Goal: Task Accomplishment & Management: Use online tool/utility

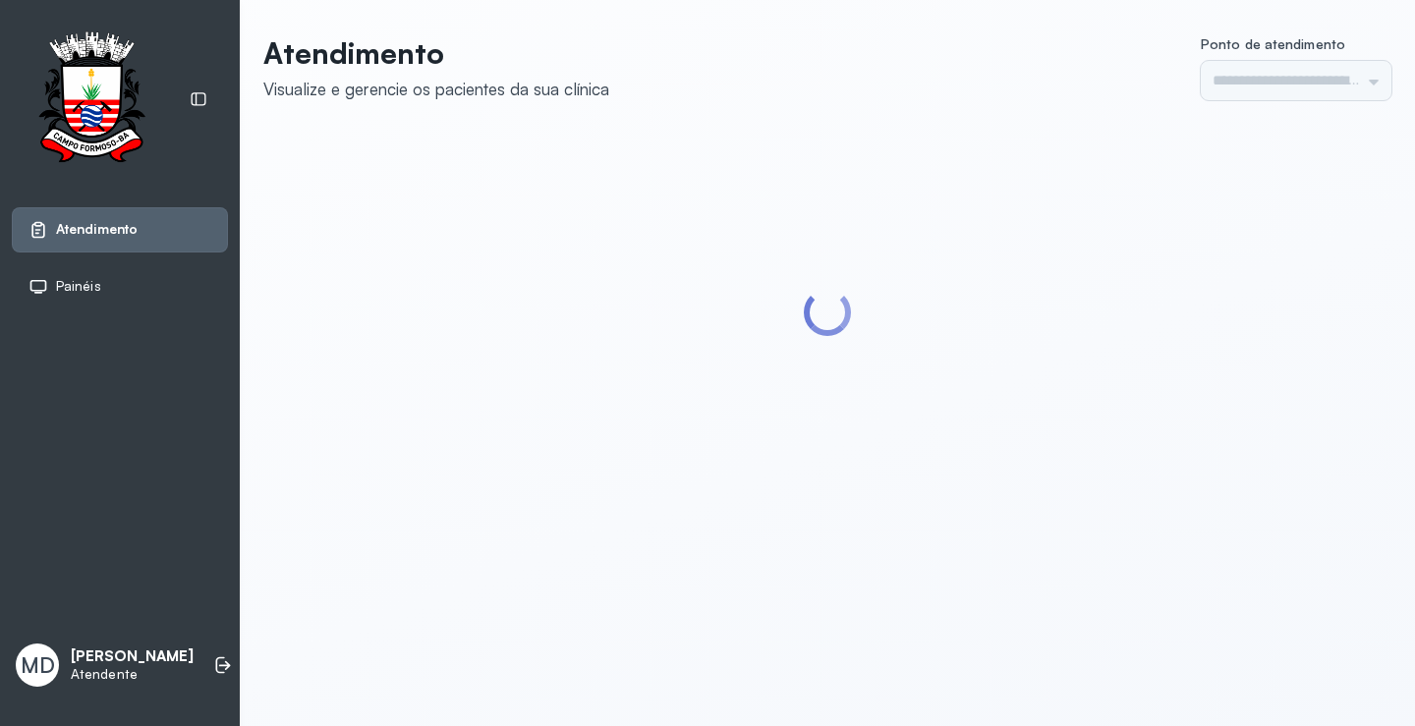
type input "*********"
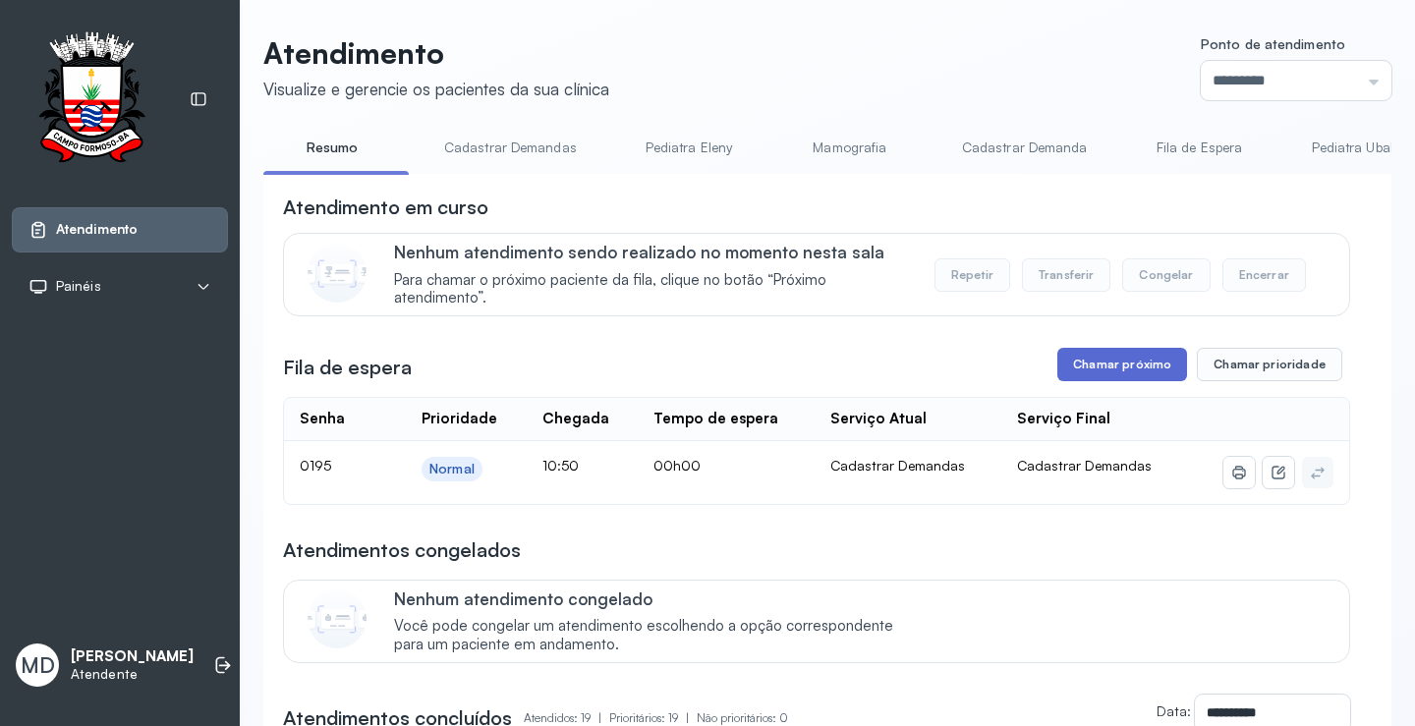
click at [1076, 378] on button "Chamar próximo" at bounding box center [1123, 364] width 130 height 33
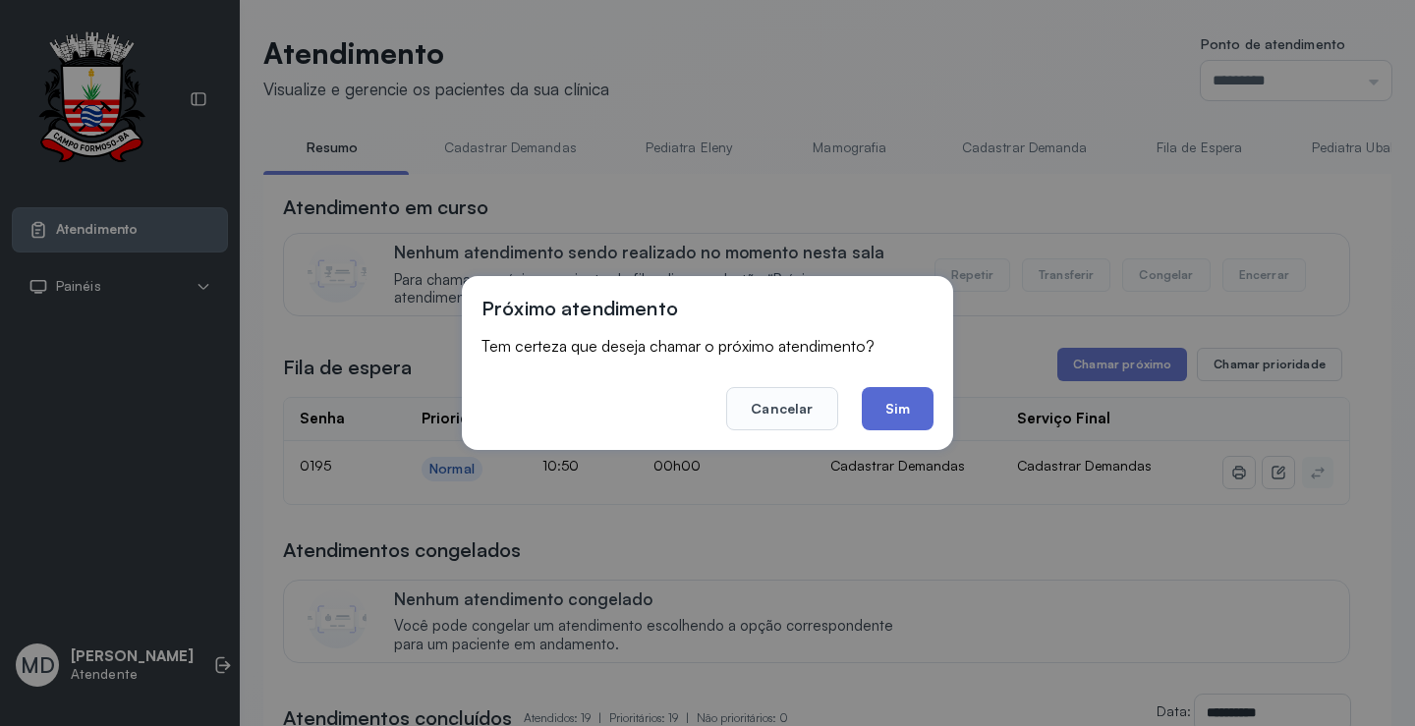
click at [881, 410] on button "Sim" at bounding box center [898, 408] width 72 height 43
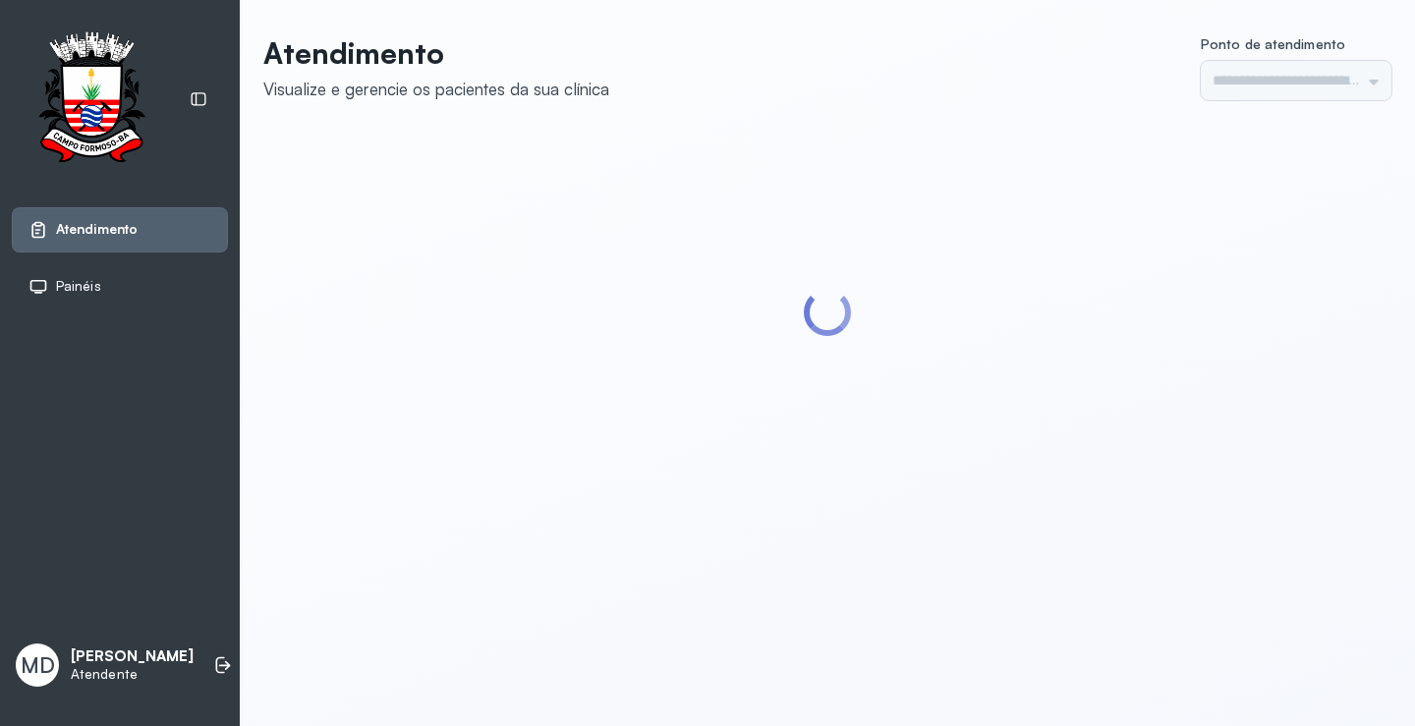
type input "*********"
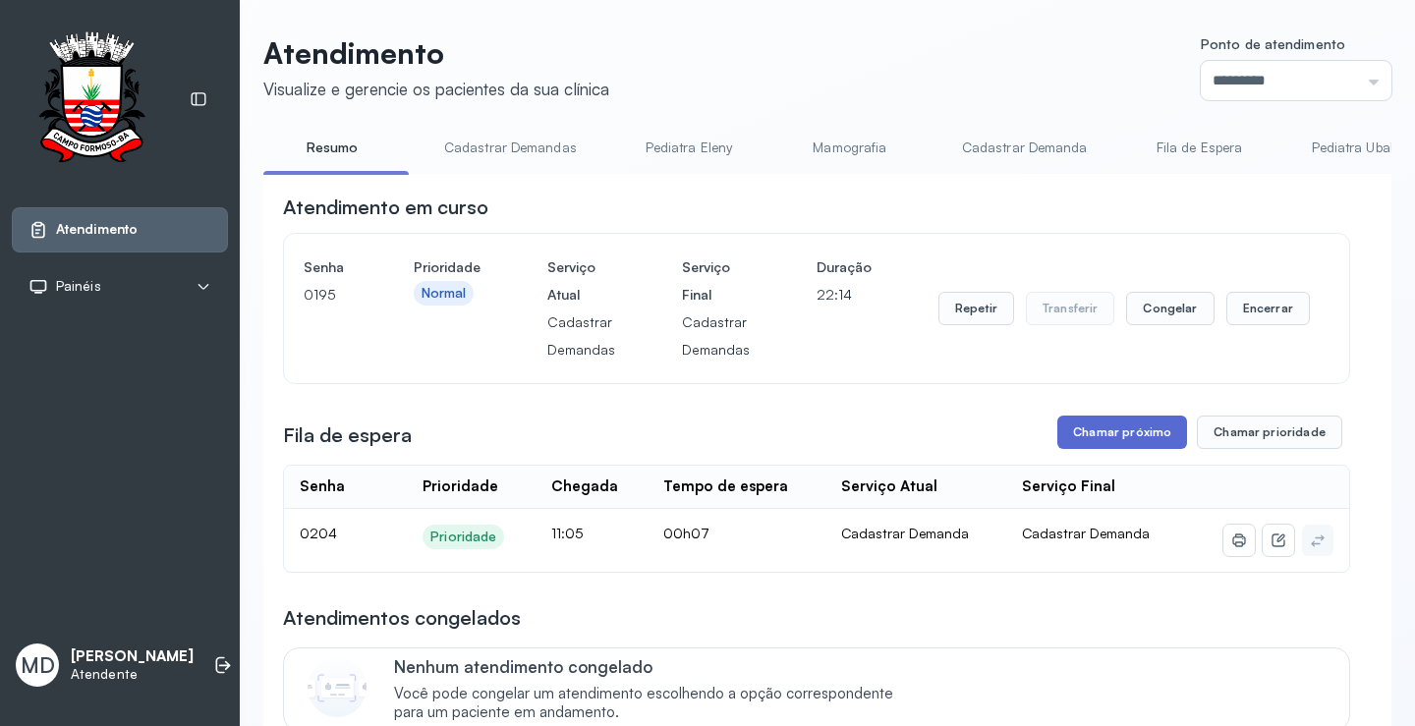
click at [1124, 439] on button "Chamar próximo" at bounding box center [1123, 432] width 130 height 33
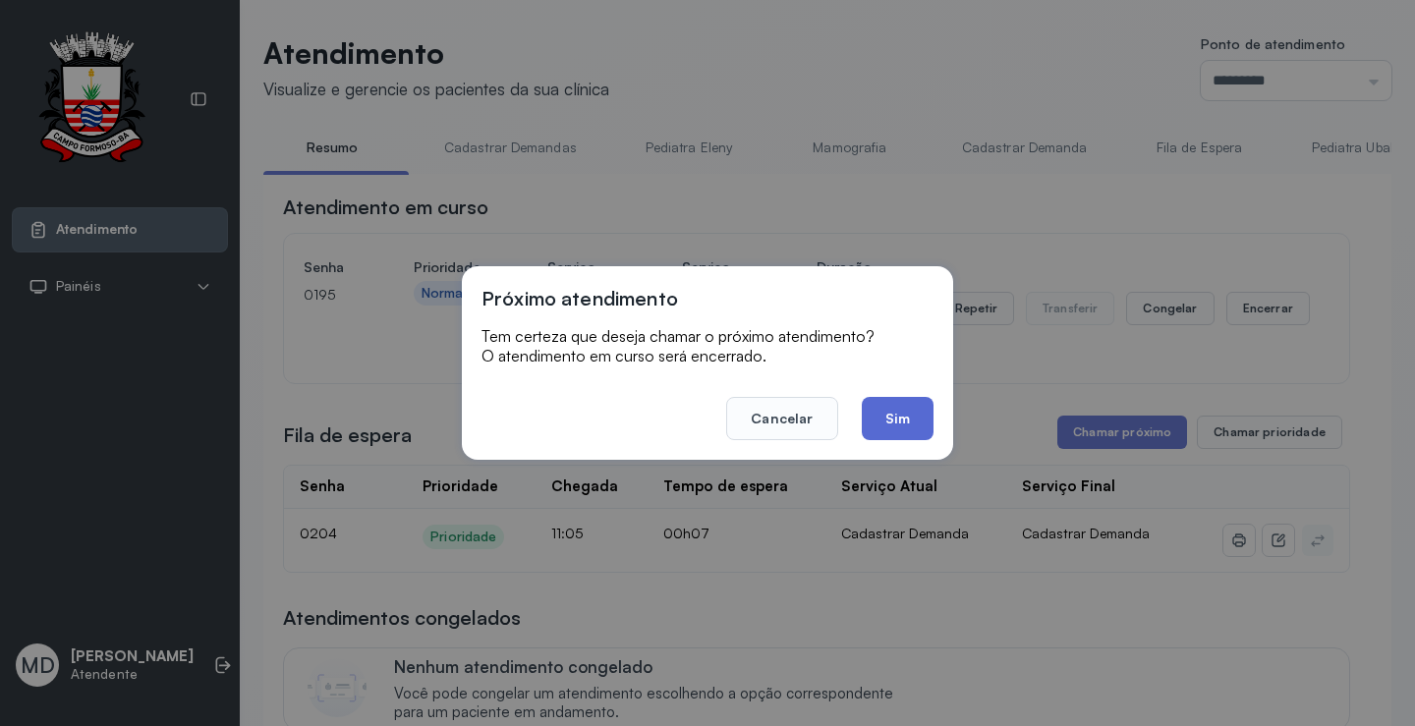
click at [907, 416] on button "Sim" at bounding box center [898, 418] width 72 height 43
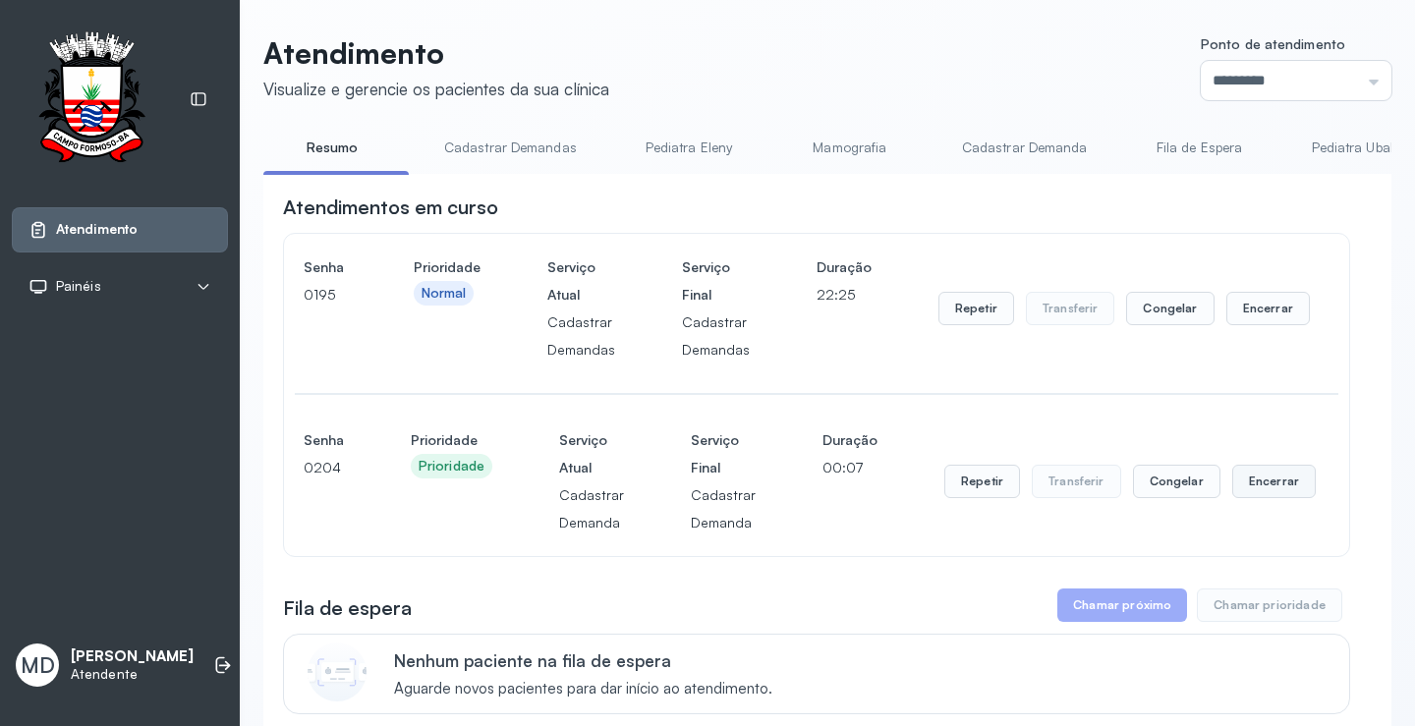
click at [1263, 491] on button "Encerrar" at bounding box center [1275, 481] width 84 height 33
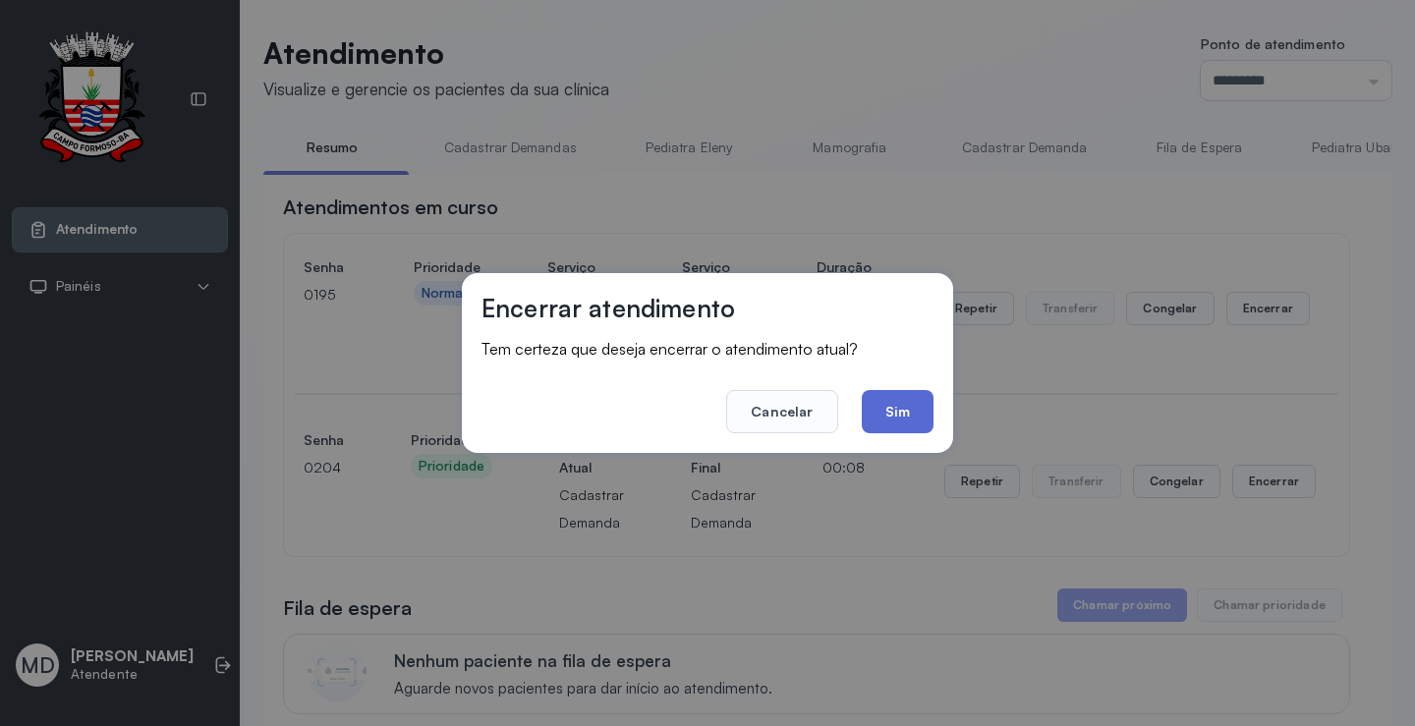
click at [907, 413] on button "Sim" at bounding box center [898, 411] width 72 height 43
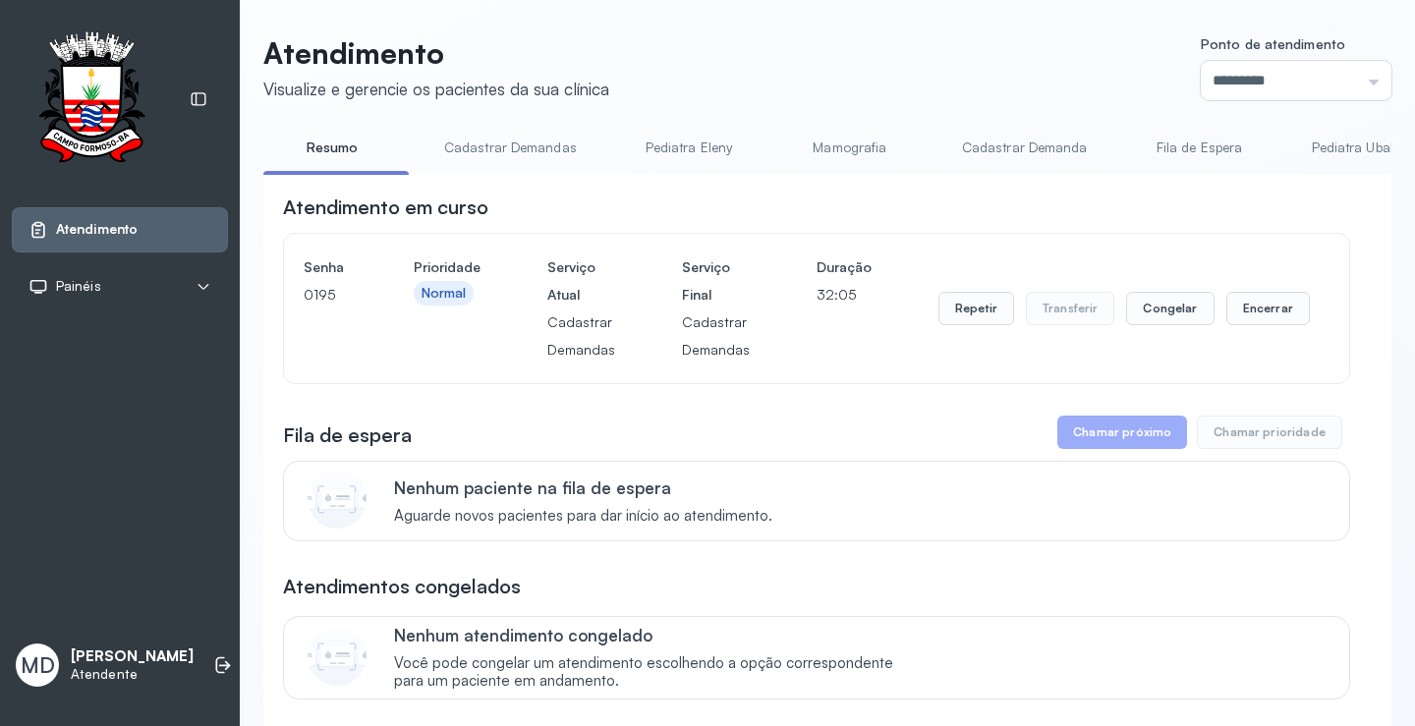
click at [1144, 430] on button "Chamar próximo" at bounding box center [1123, 432] width 130 height 33
click at [1255, 317] on button "Encerrar" at bounding box center [1269, 308] width 84 height 33
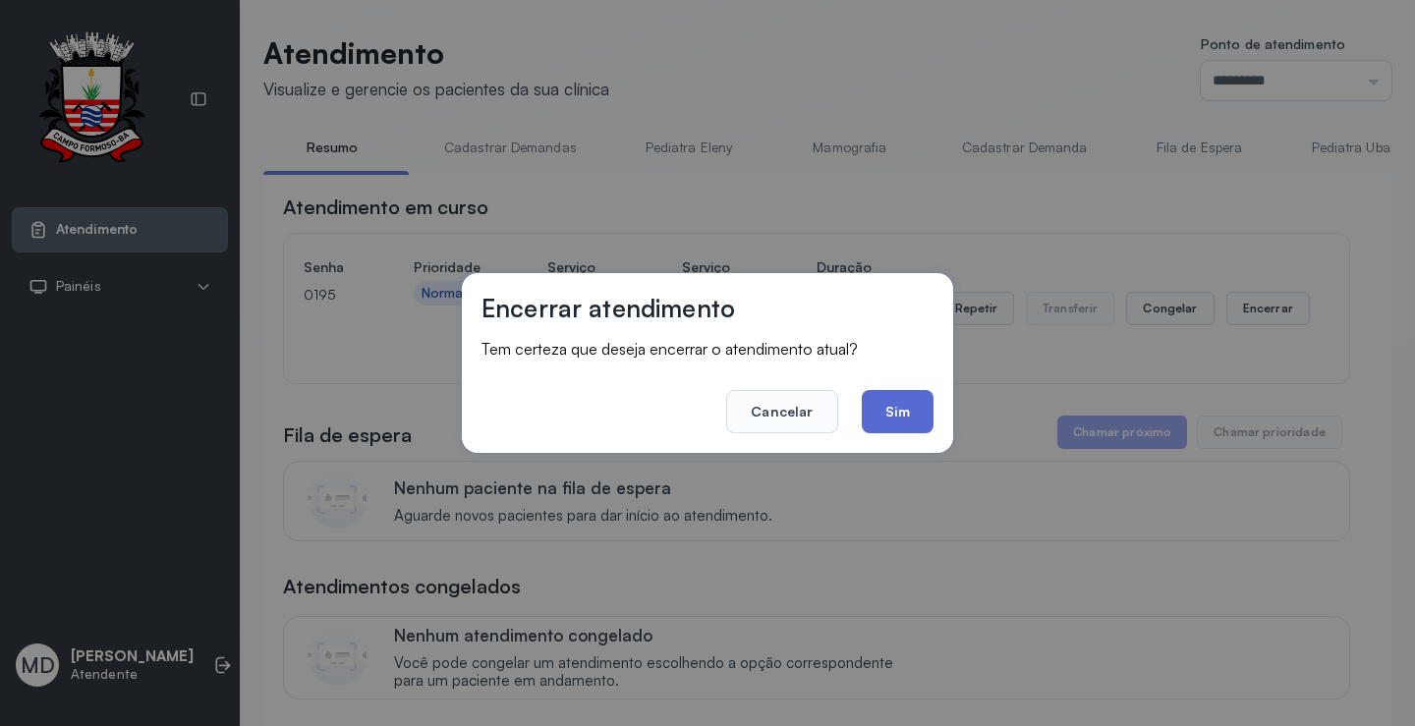
click at [893, 410] on button "Sim" at bounding box center [898, 411] width 72 height 43
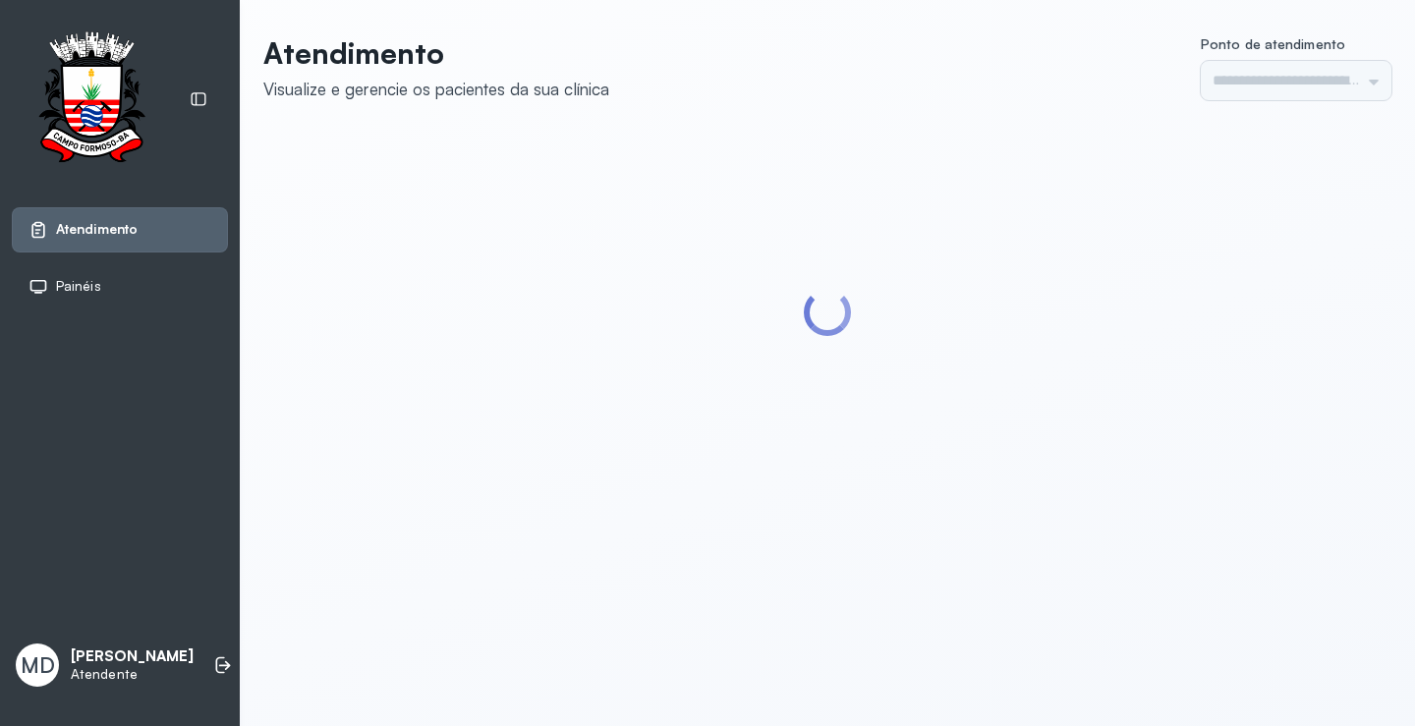
type input "*********"
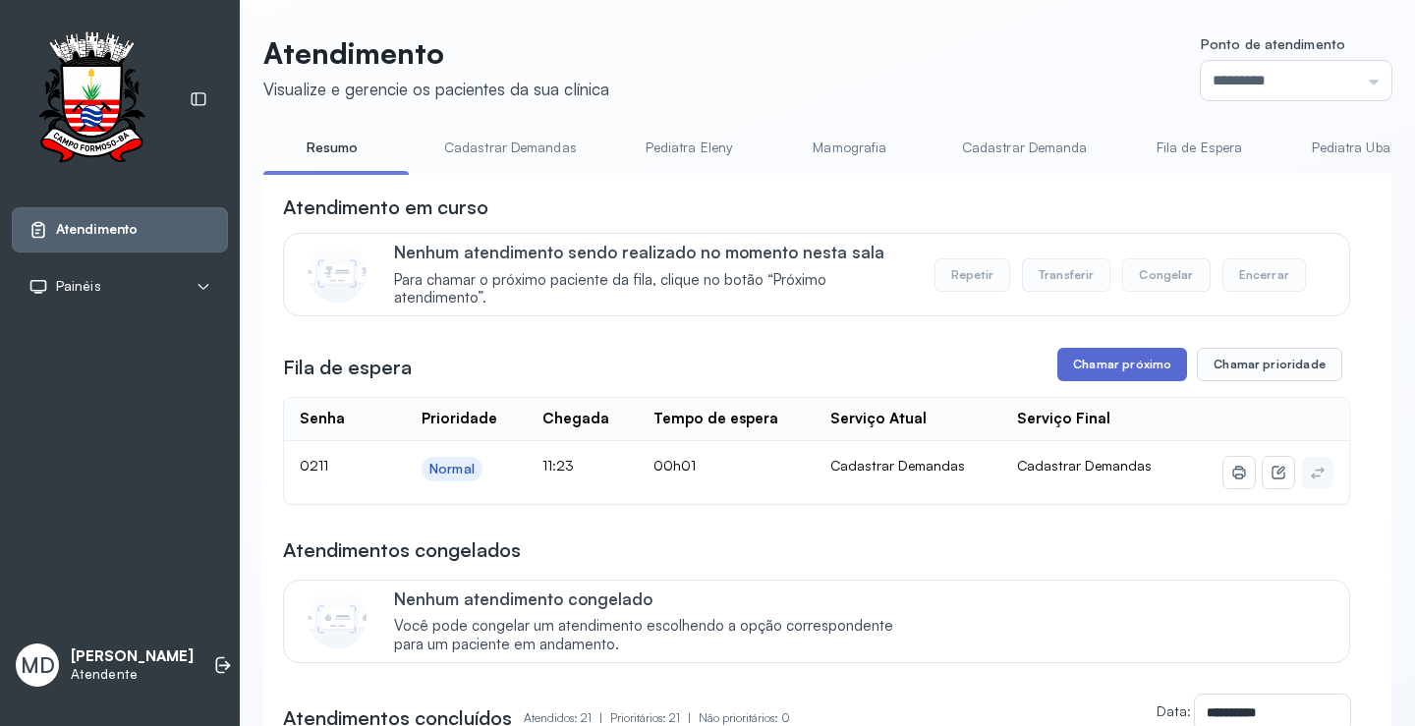
click at [1114, 375] on button "Chamar próximo" at bounding box center [1123, 364] width 130 height 33
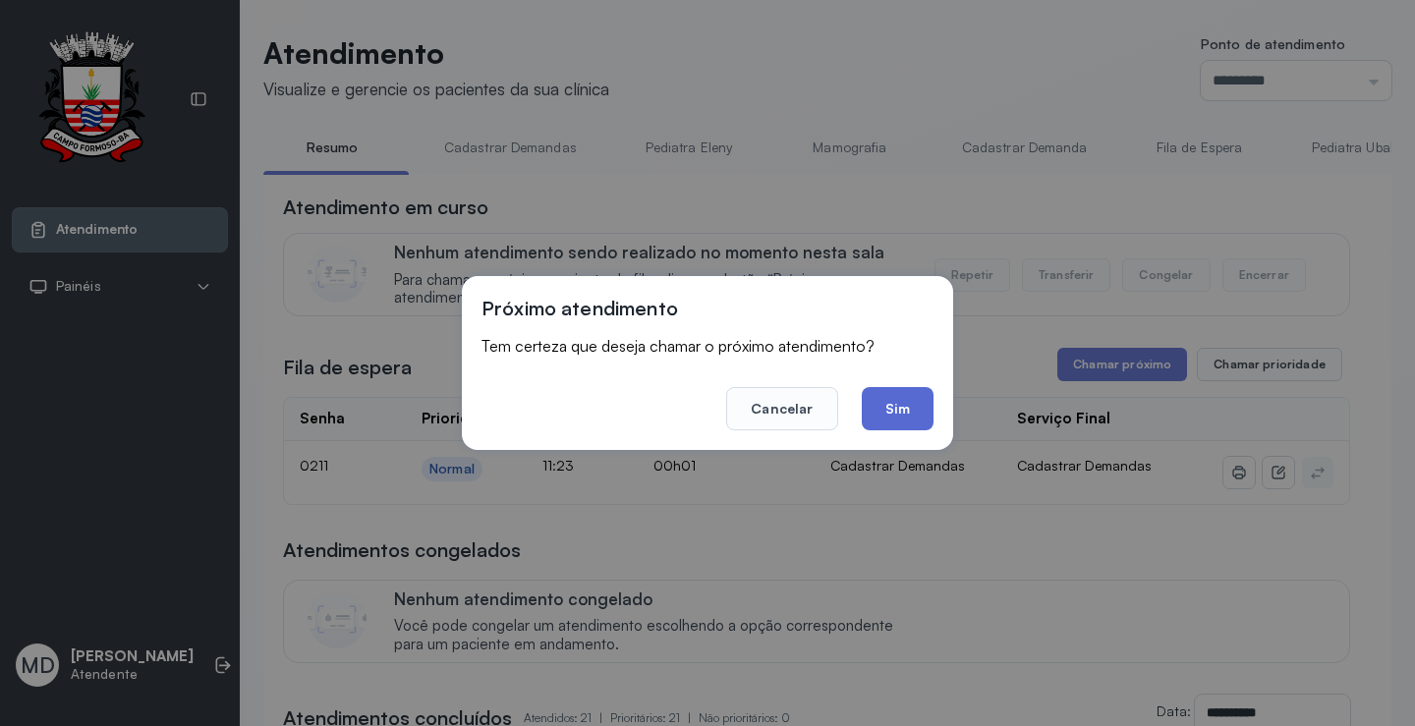
click at [903, 412] on button "Sim" at bounding box center [898, 408] width 72 height 43
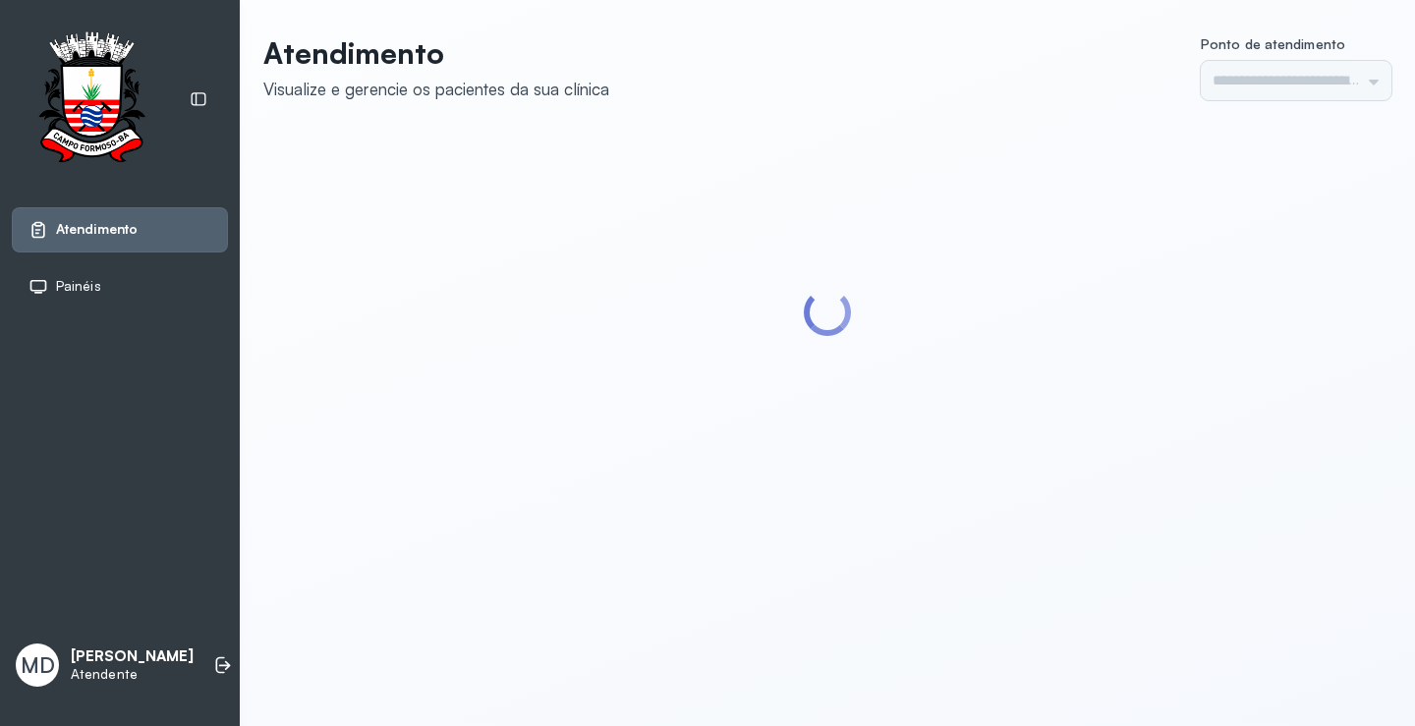
type input "*********"
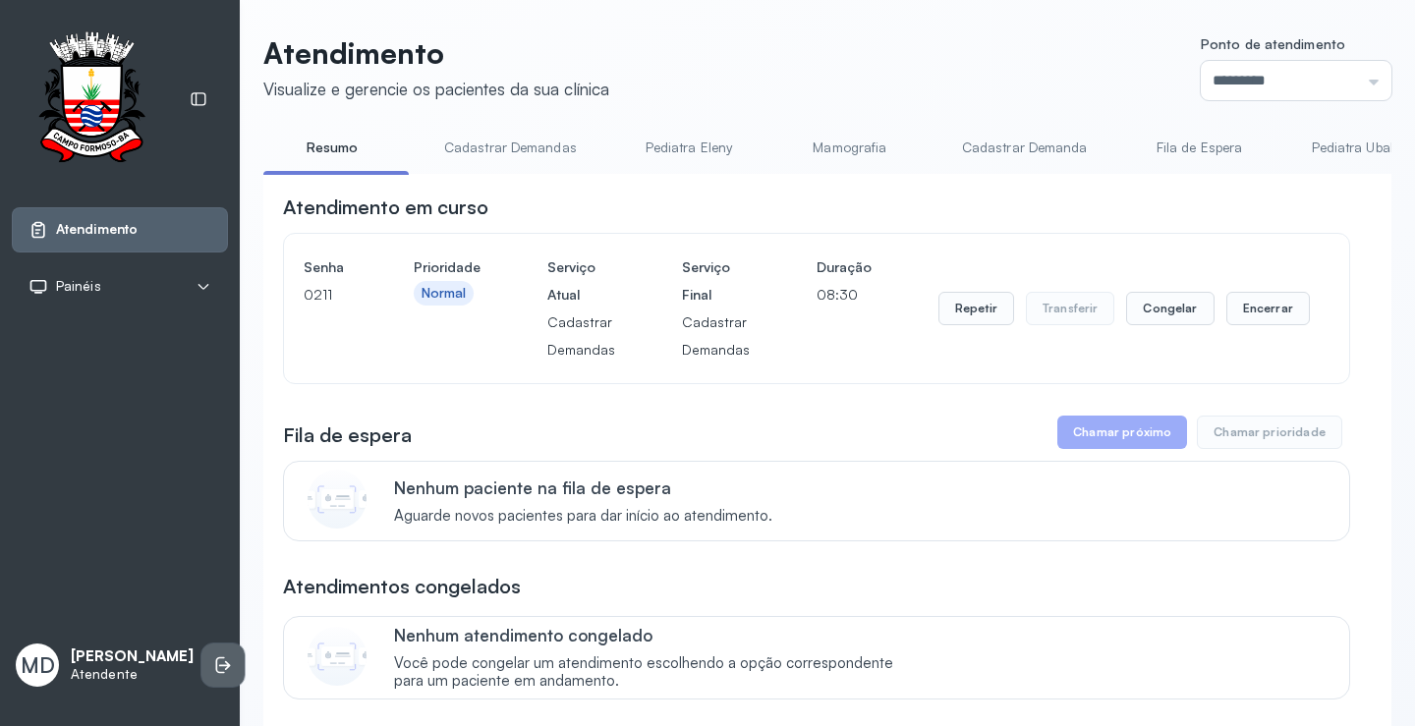
click at [213, 656] on icon at bounding box center [223, 666] width 20 height 20
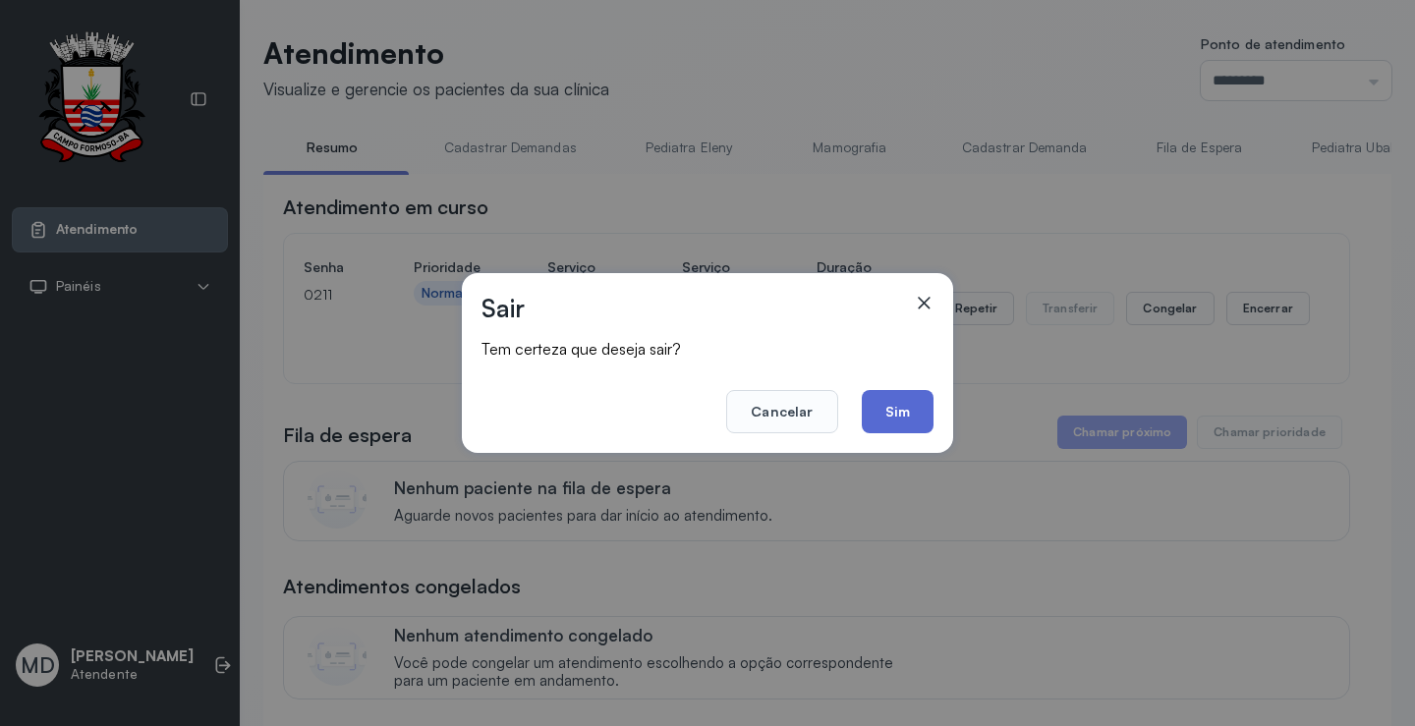
click at [888, 410] on button "Sim" at bounding box center [898, 411] width 72 height 43
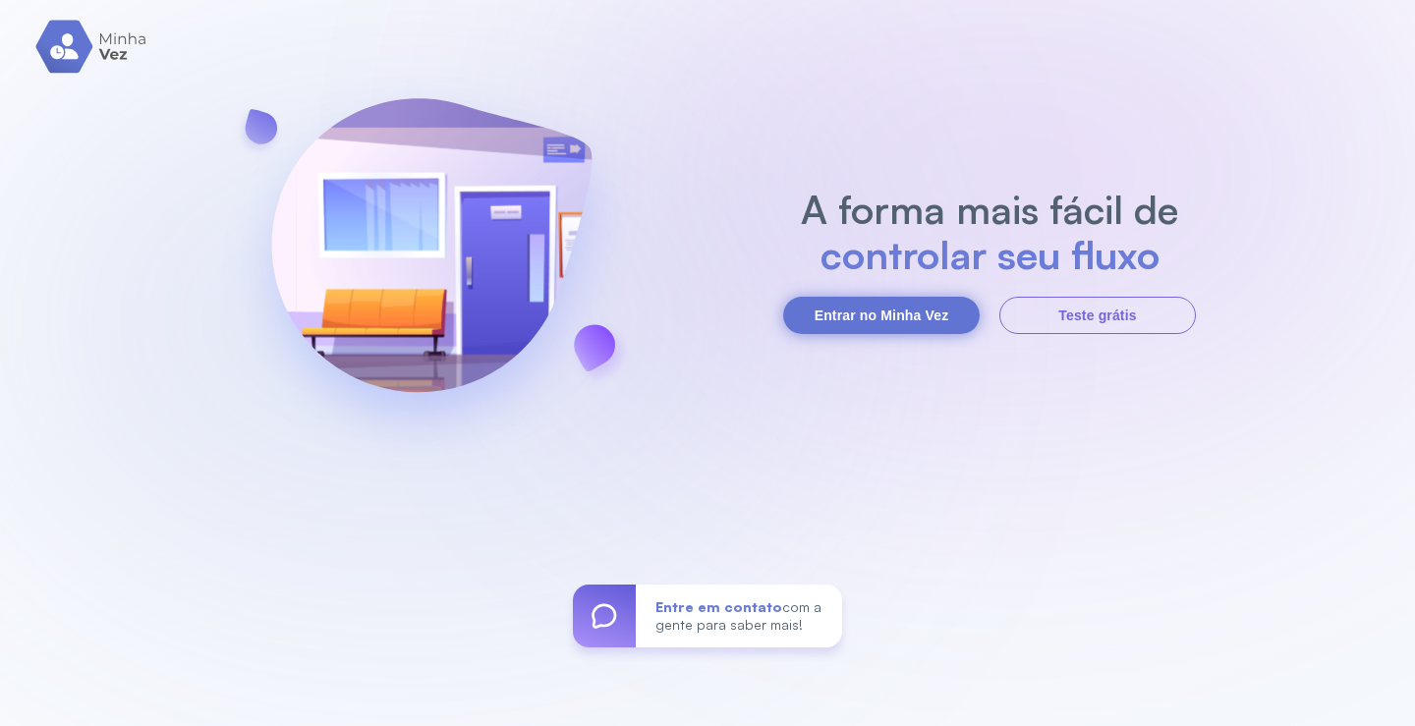
click at [908, 320] on button "Entrar no Minha Vez" at bounding box center [881, 315] width 197 height 37
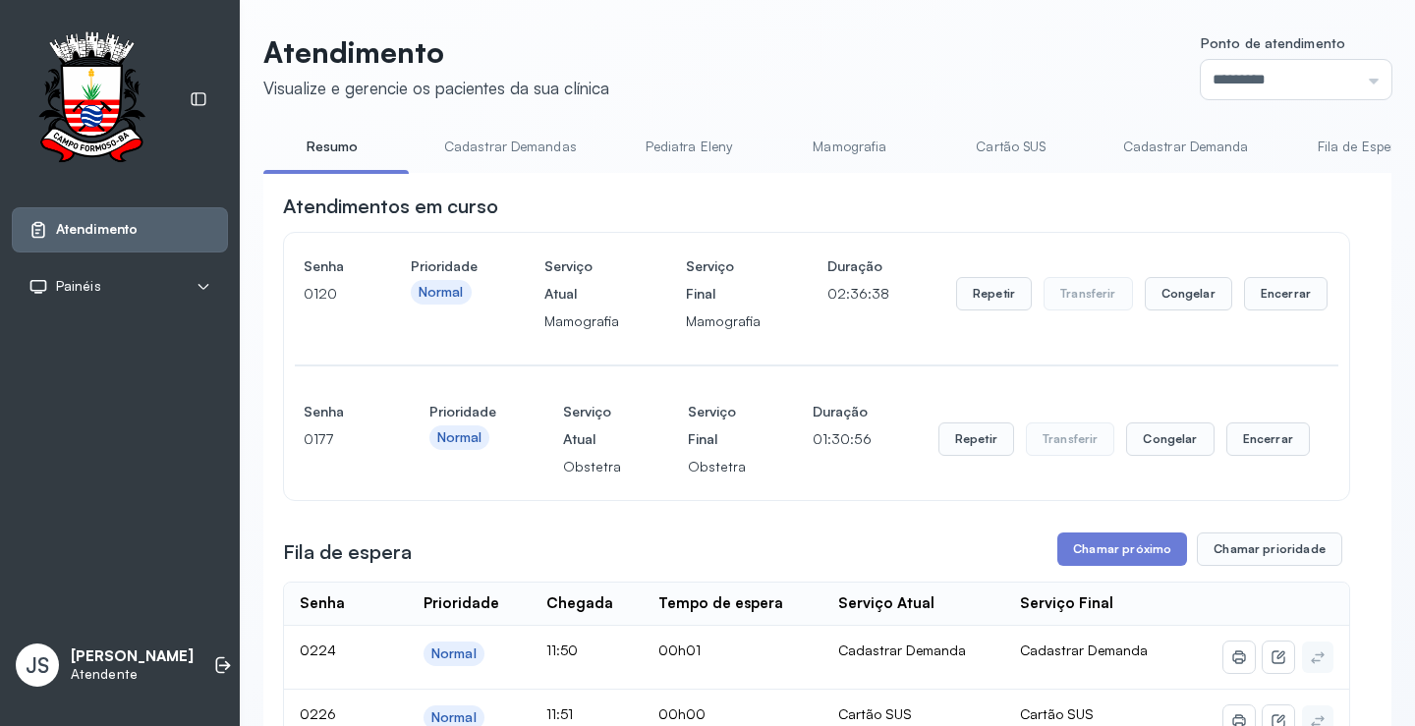
scroll to position [295, 0]
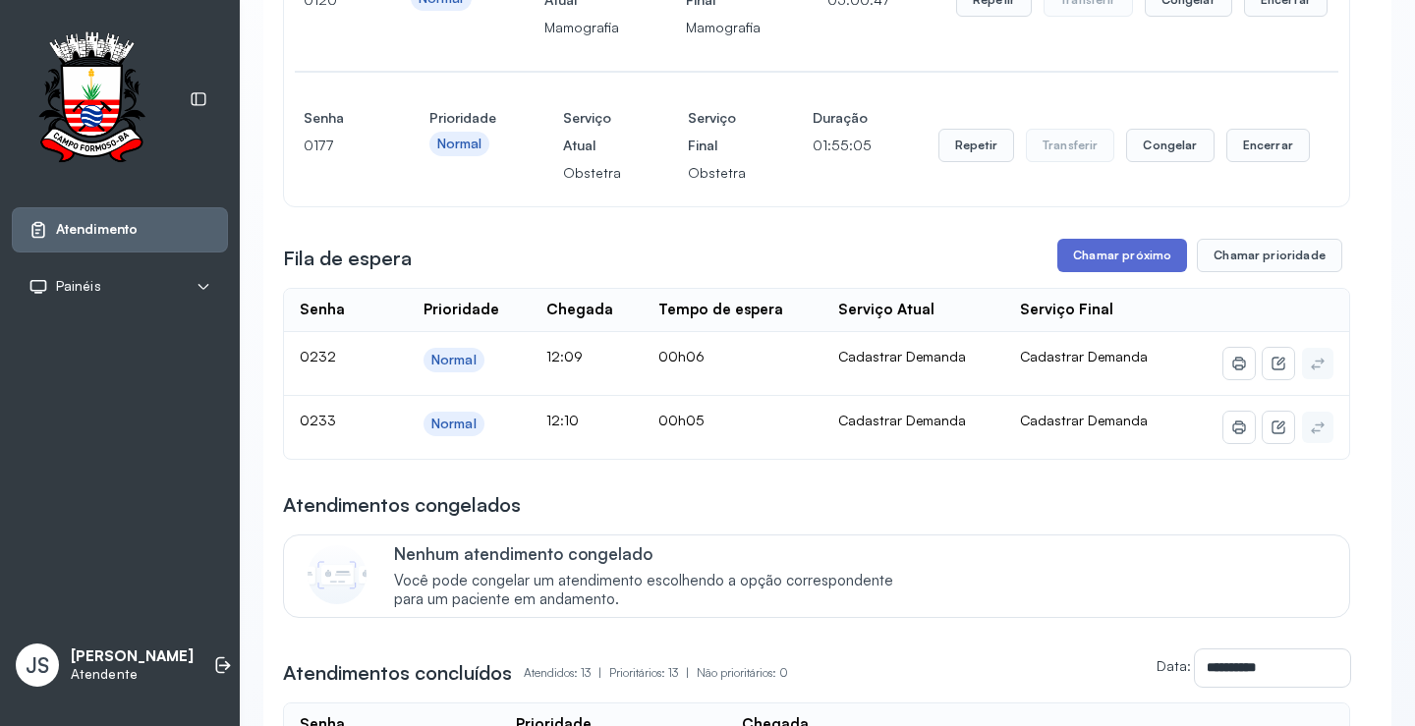
click at [1124, 255] on button "Chamar próximo" at bounding box center [1123, 255] width 130 height 33
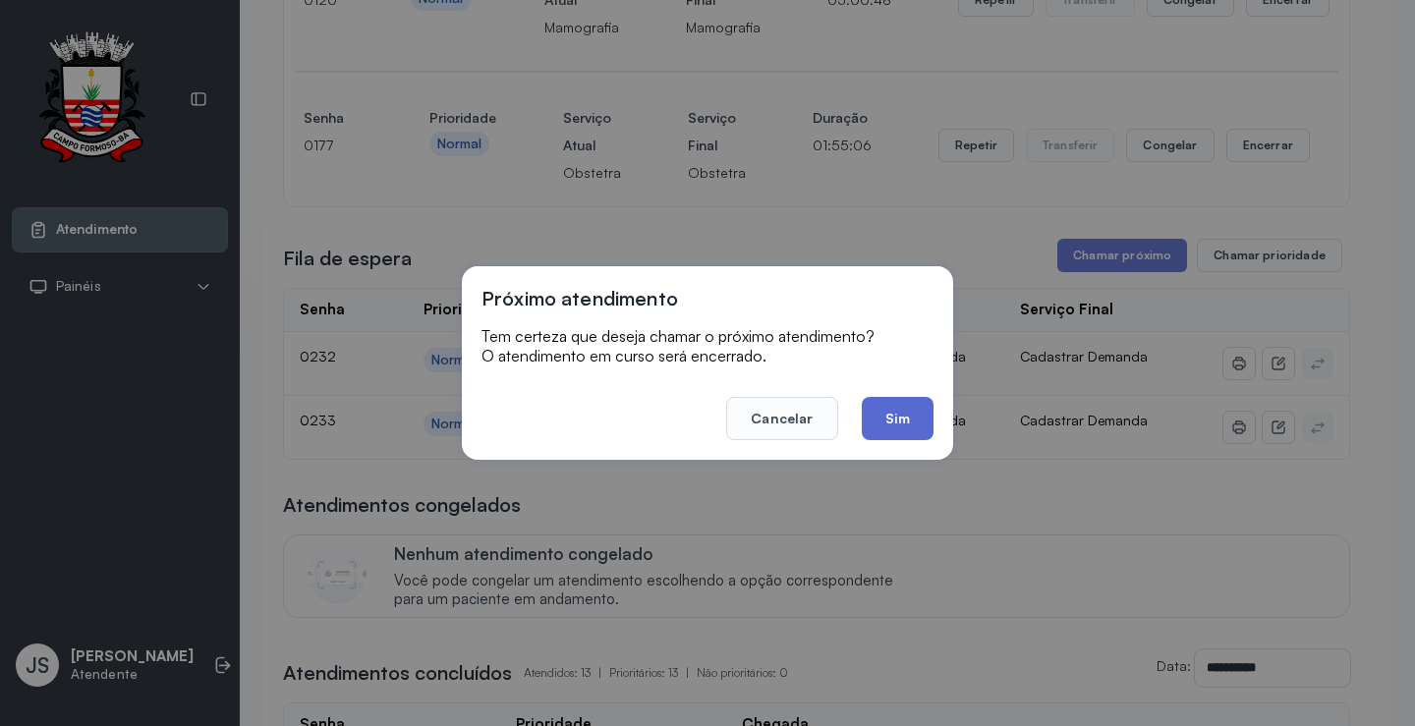
click at [896, 418] on button "Sim" at bounding box center [898, 418] width 72 height 43
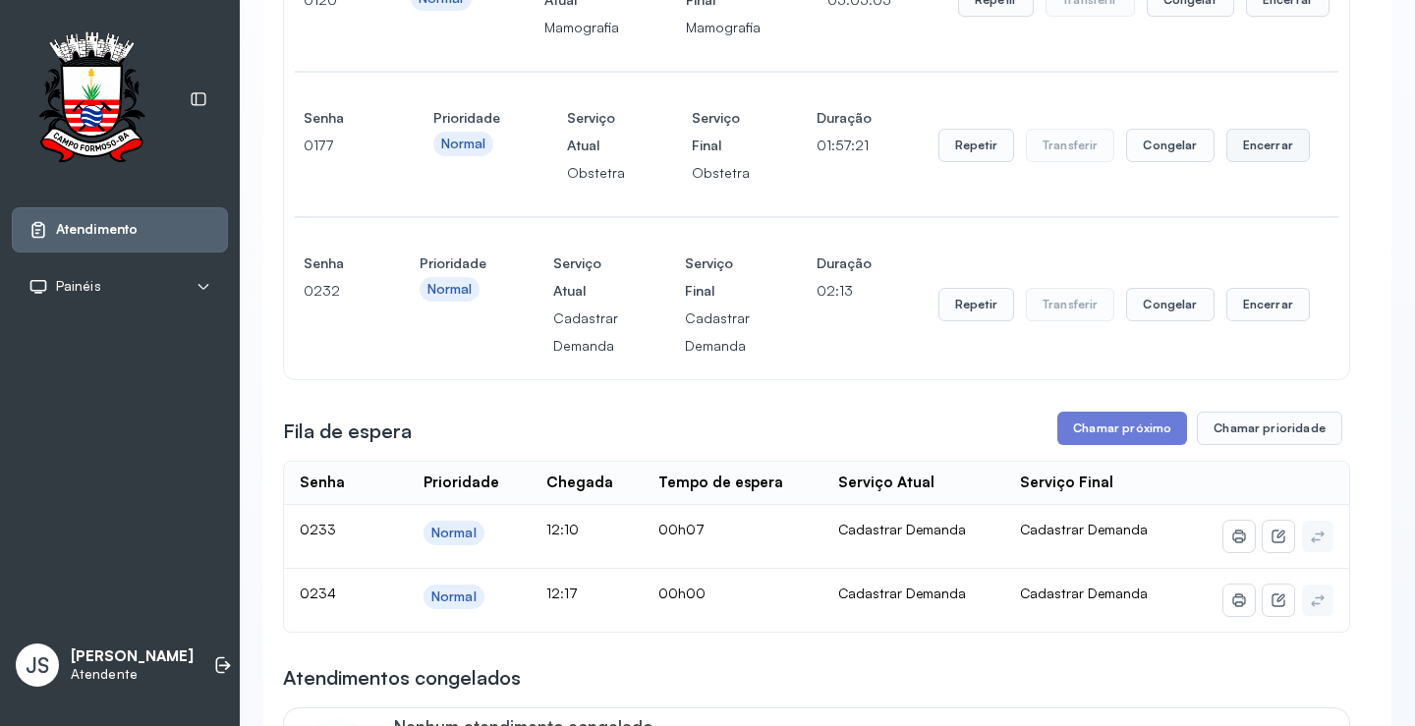
click at [1254, 153] on button "Encerrar" at bounding box center [1269, 145] width 84 height 33
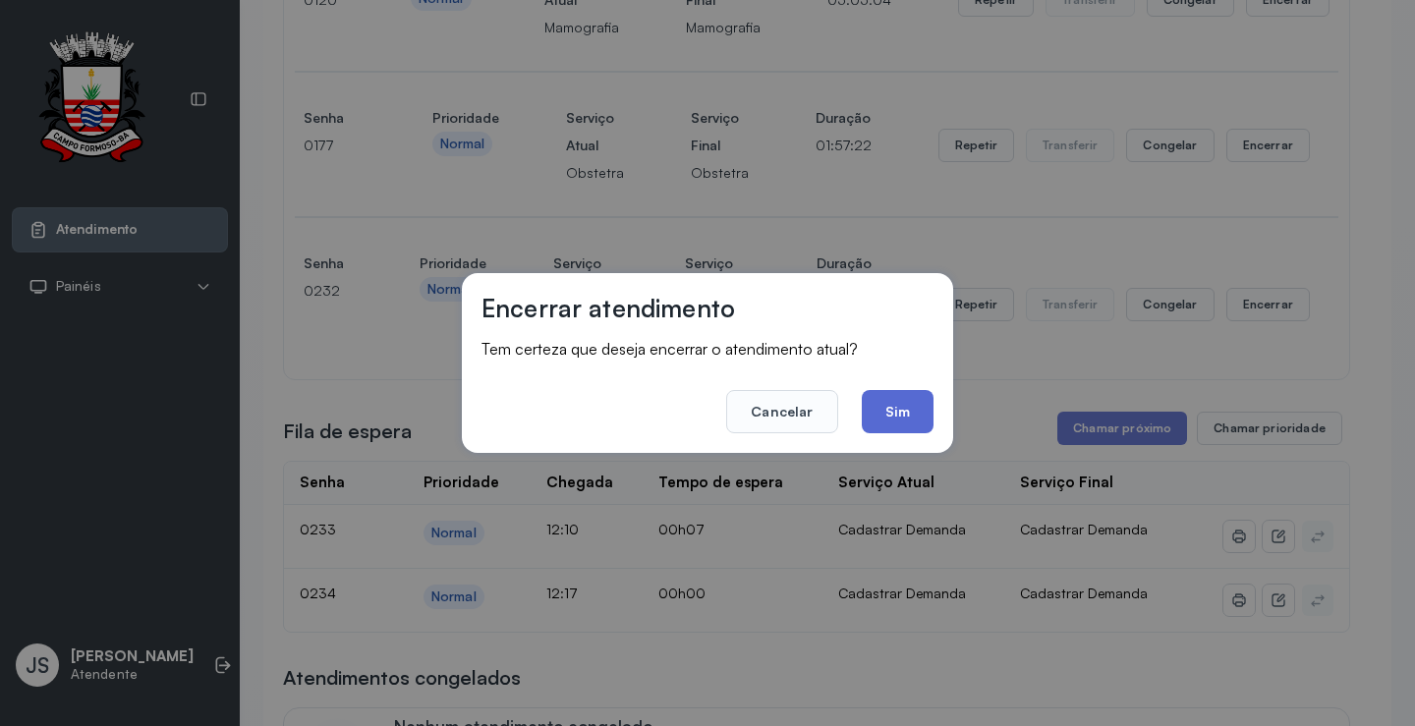
click at [923, 409] on button "Sim" at bounding box center [898, 411] width 72 height 43
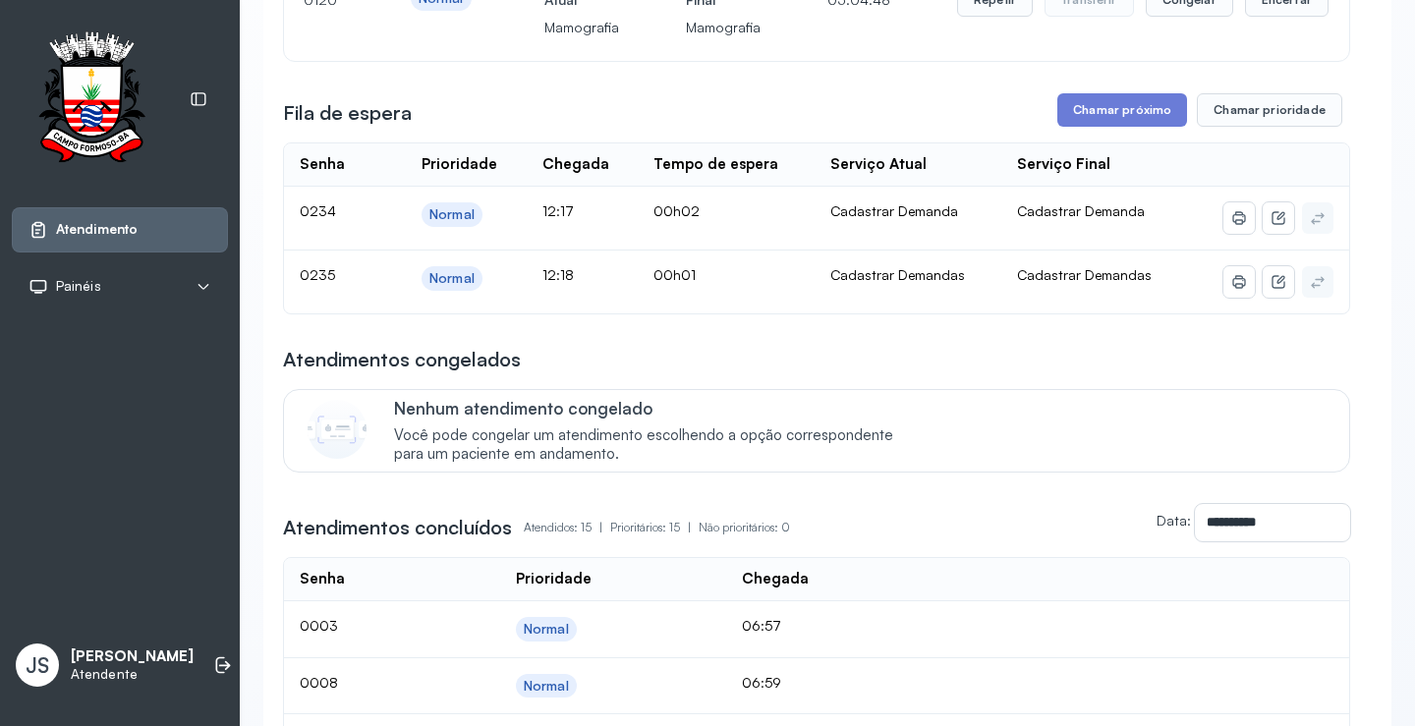
scroll to position [197, 0]
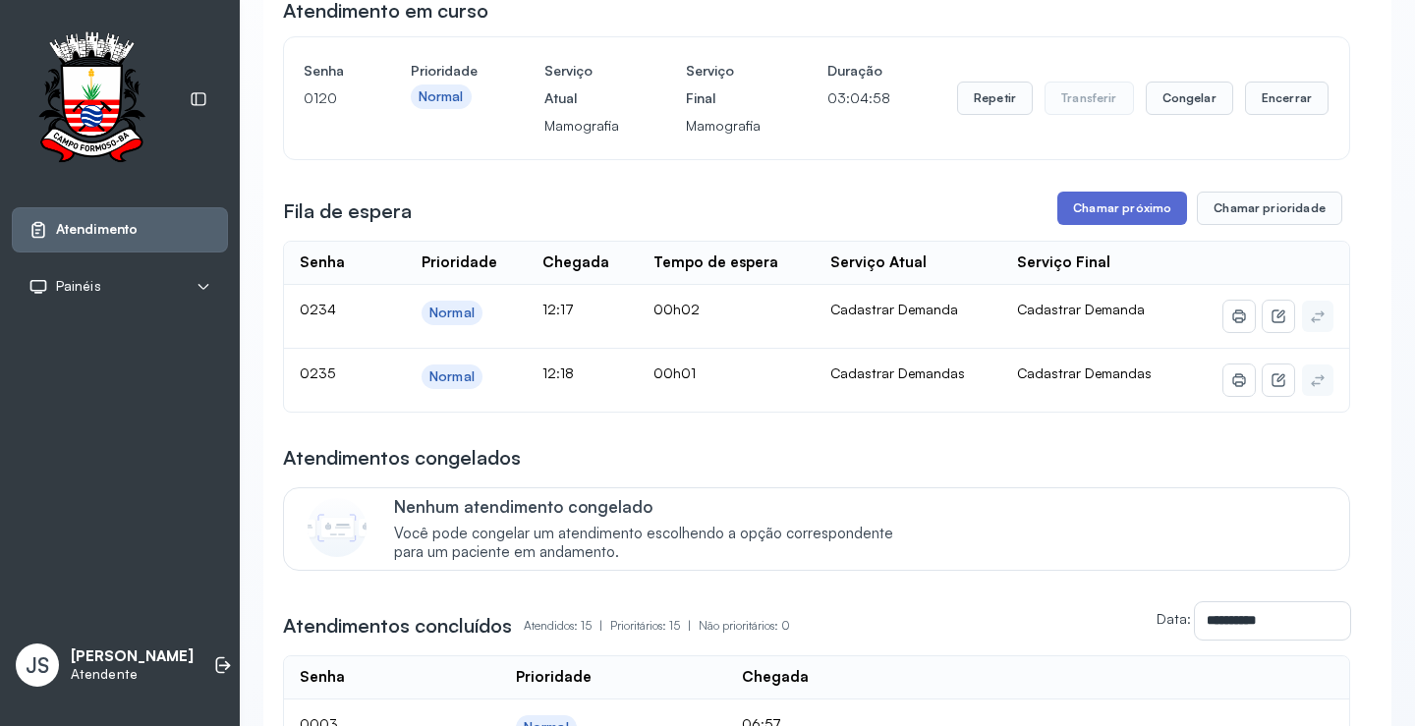
click at [1138, 212] on button "Chamar próximo" at bounding box center [1123, 208] width 130 height 33
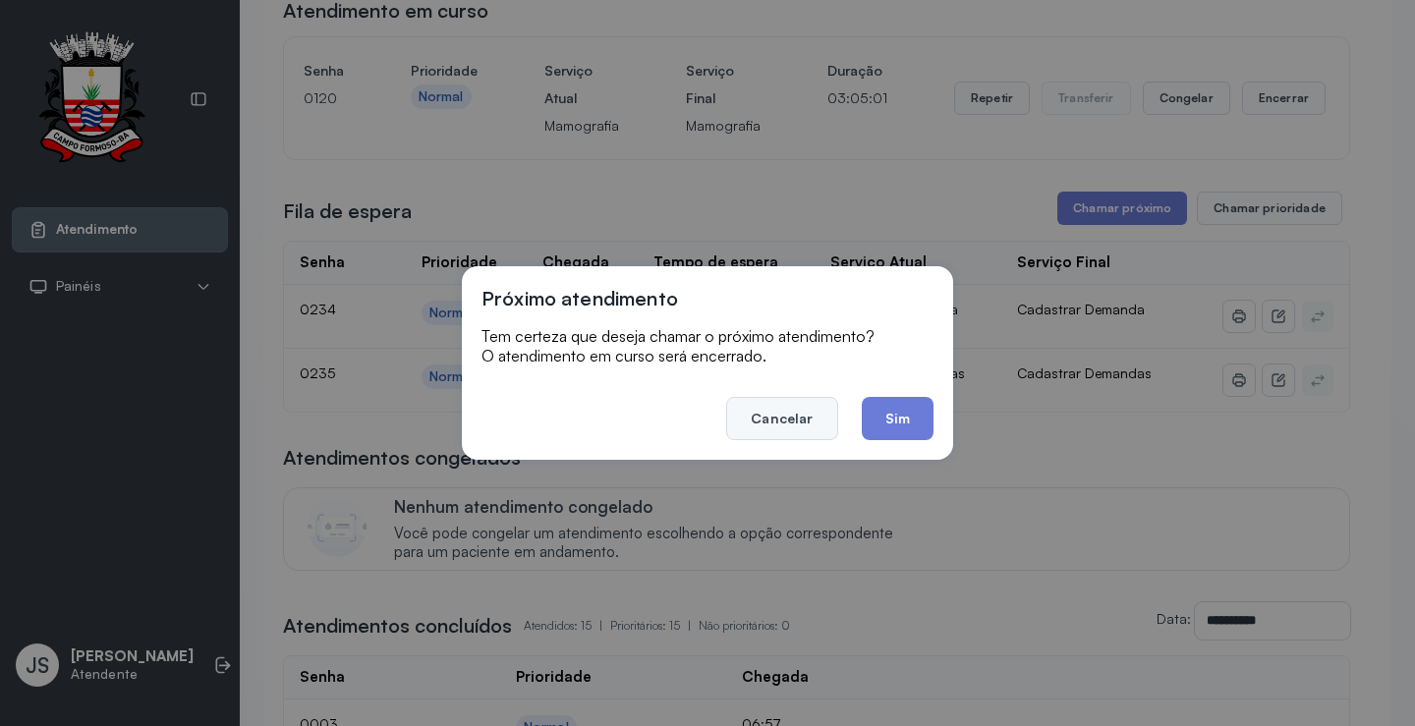
click at [787, 420] on button "Cancelar" at bounding box center [781, 418] width 111 height 43
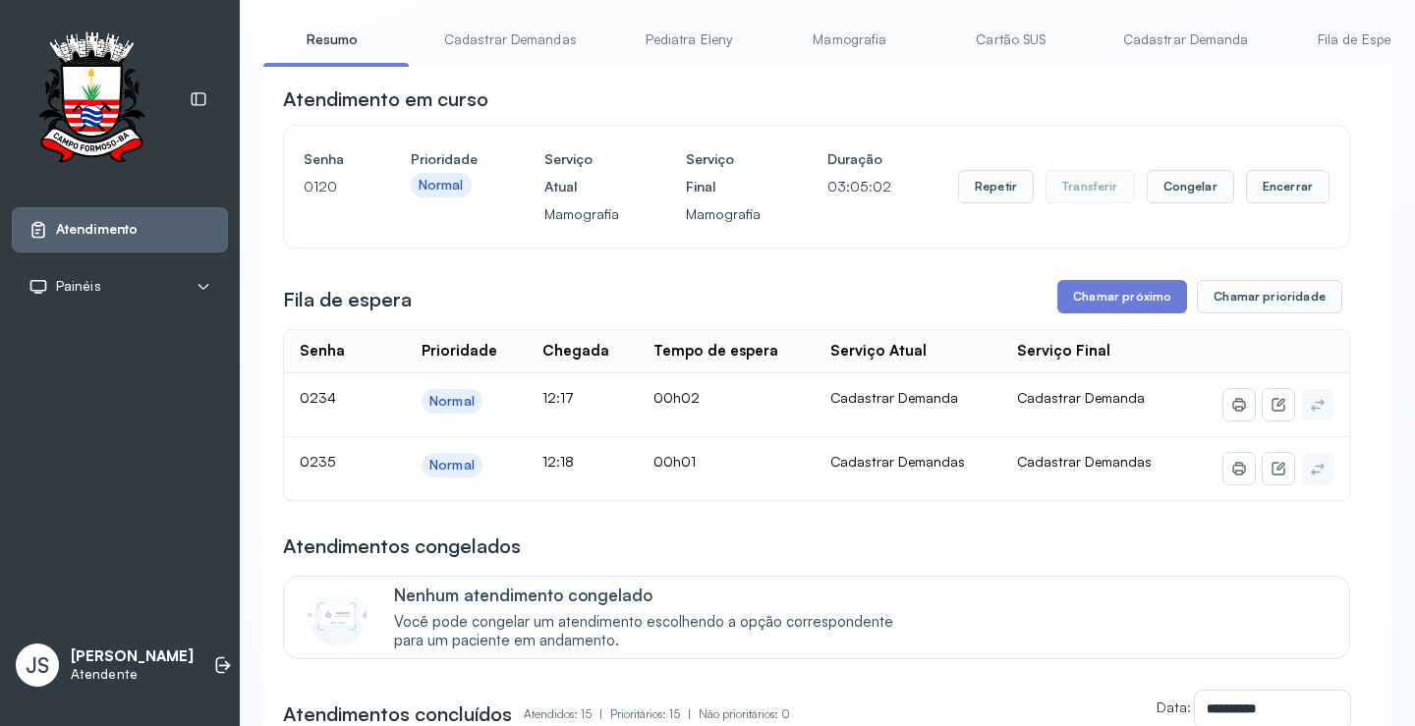
scroll to position [0, 0]
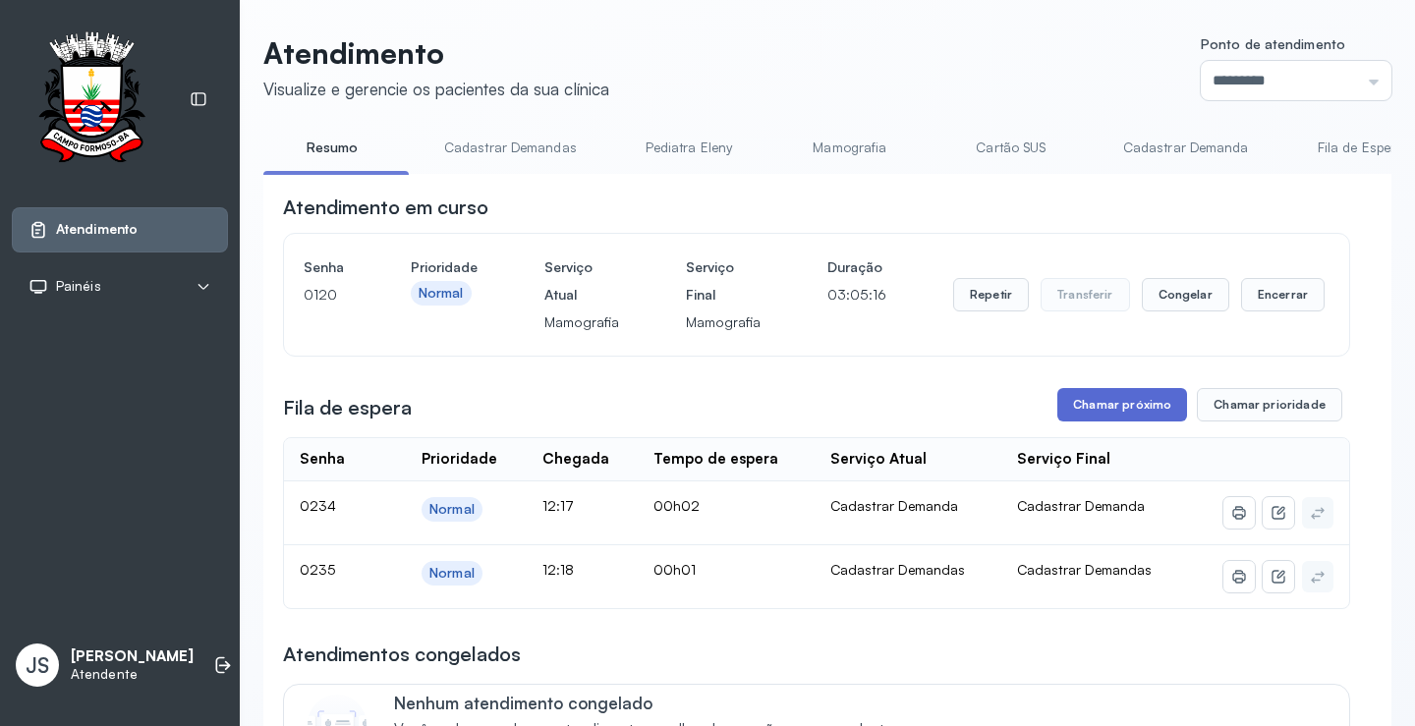
click at [1102, 404] on button "Chamar próximo" at bounding box center [1123, 404] width 130 height 33
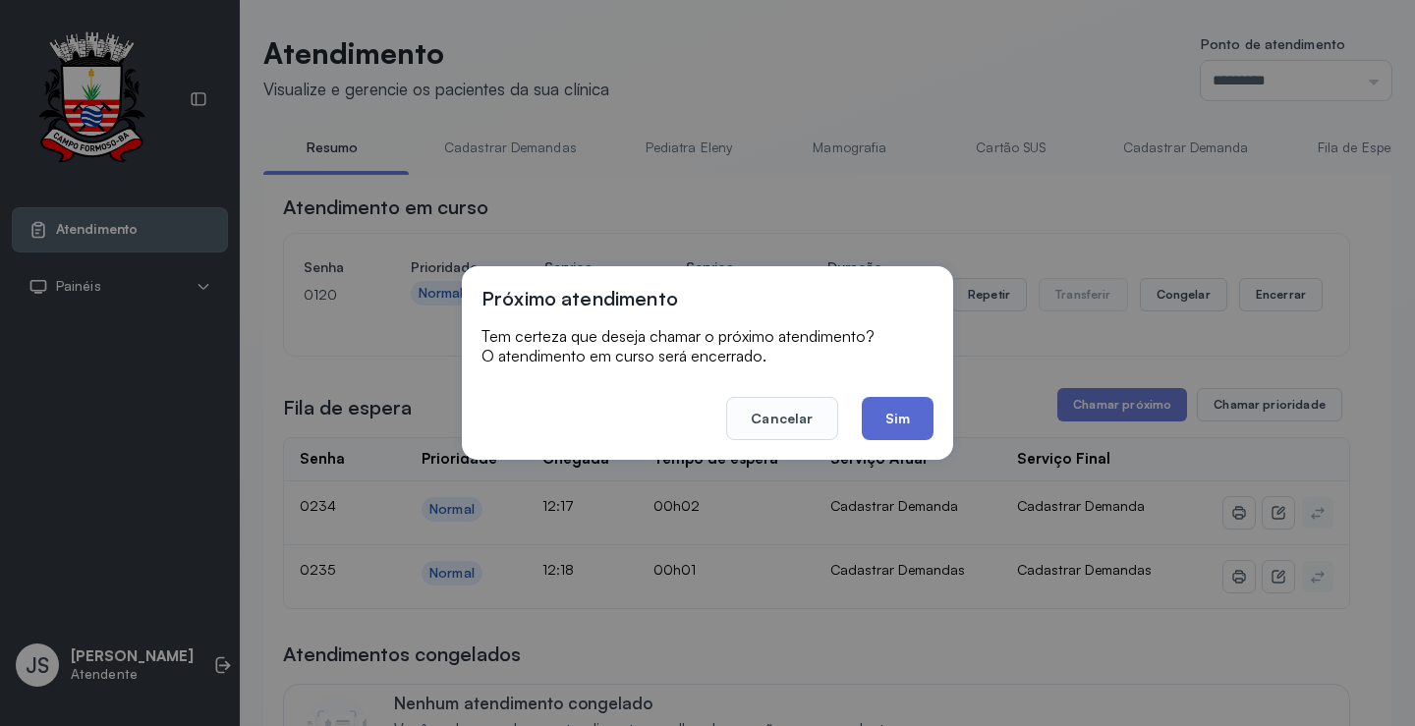
click at [903, 420] on button "Sim" at bounding box center [898, 418] width 72 height 43
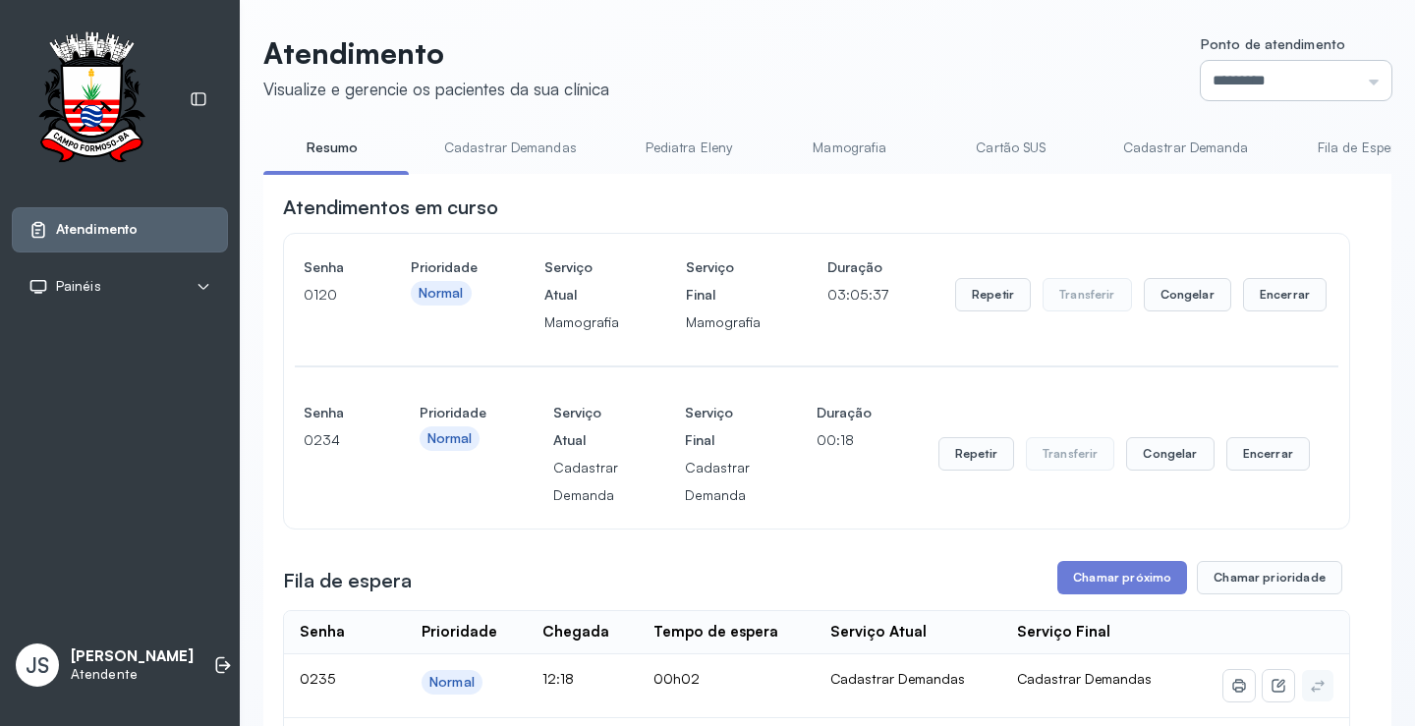
click at [1278, 86] on input "*********" at bounding box center [1296, 80] width 191 height 39
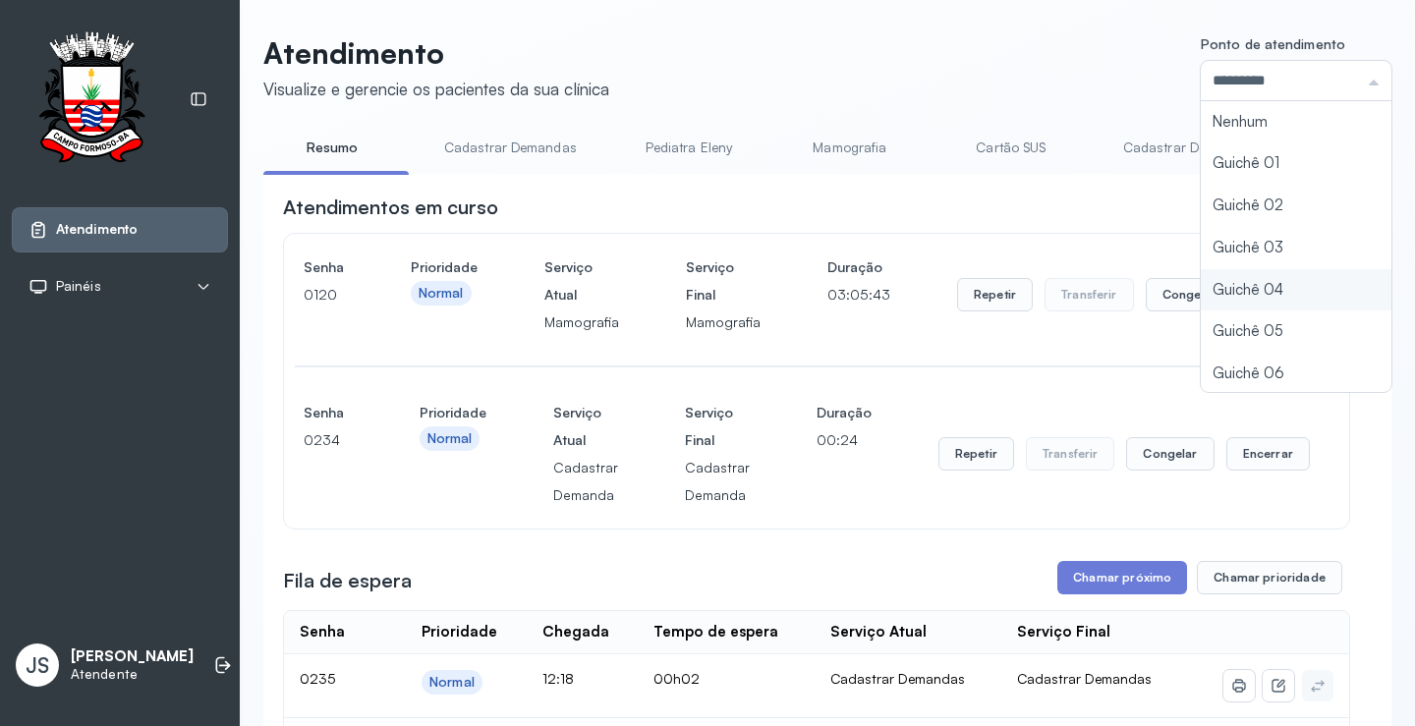
type input "*********"
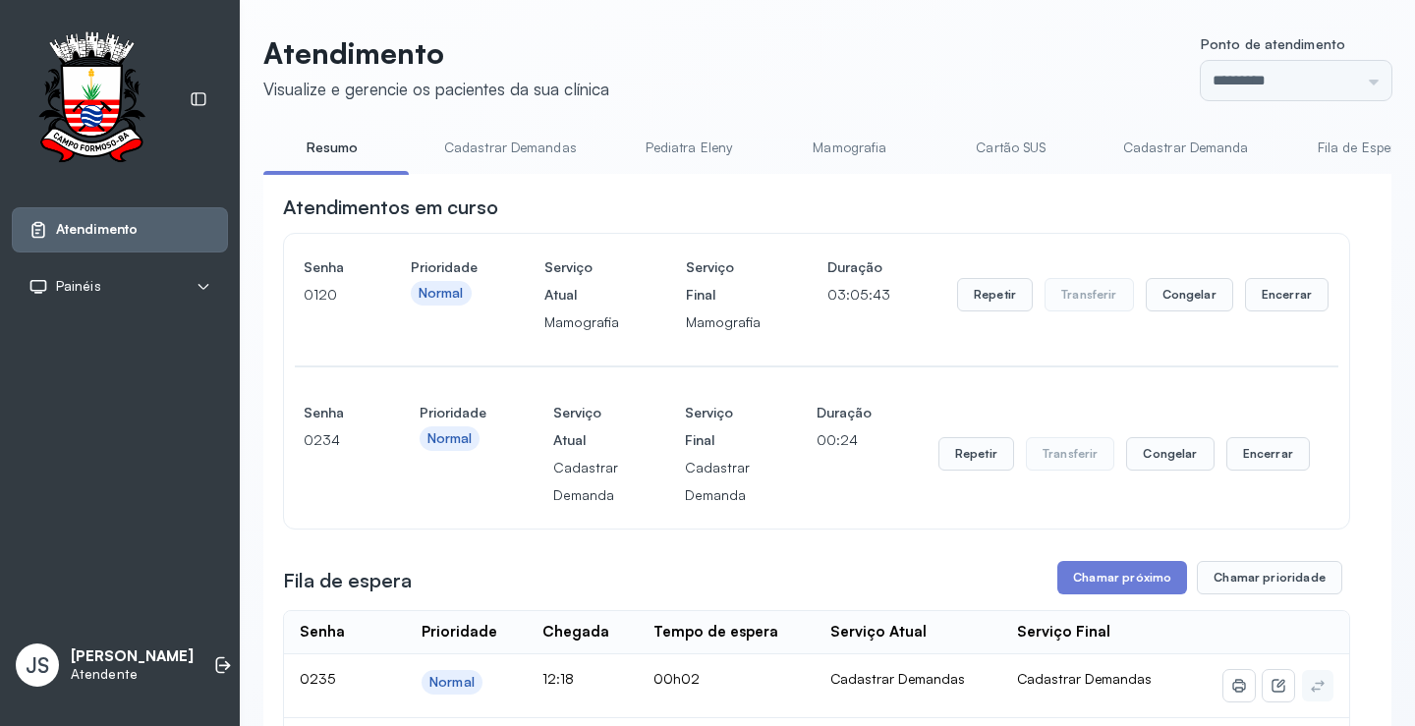
click at [1264, 305] on button "Encerrar" at bounding box center [1287, 294] width 84 height 33
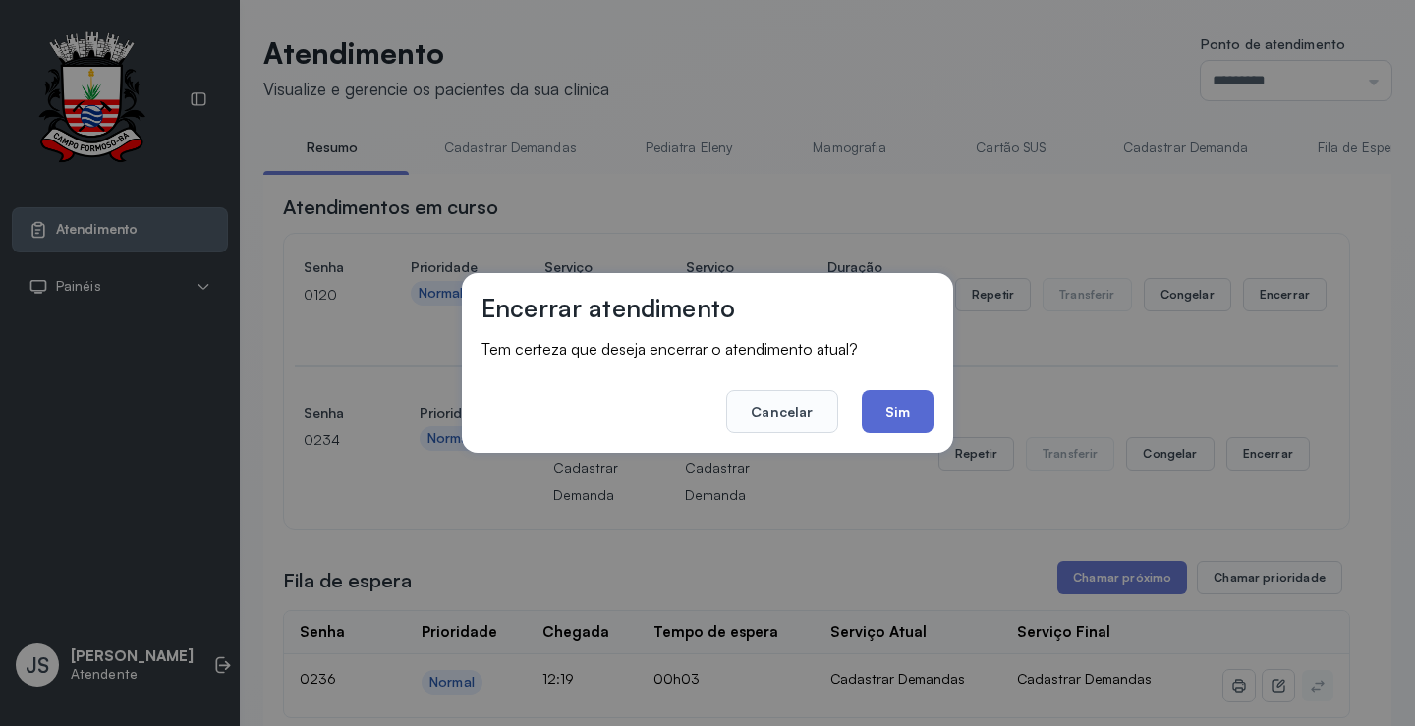
click at [921, 400] on button "Sim" at bounding box center [898, 411] width 72 height 43
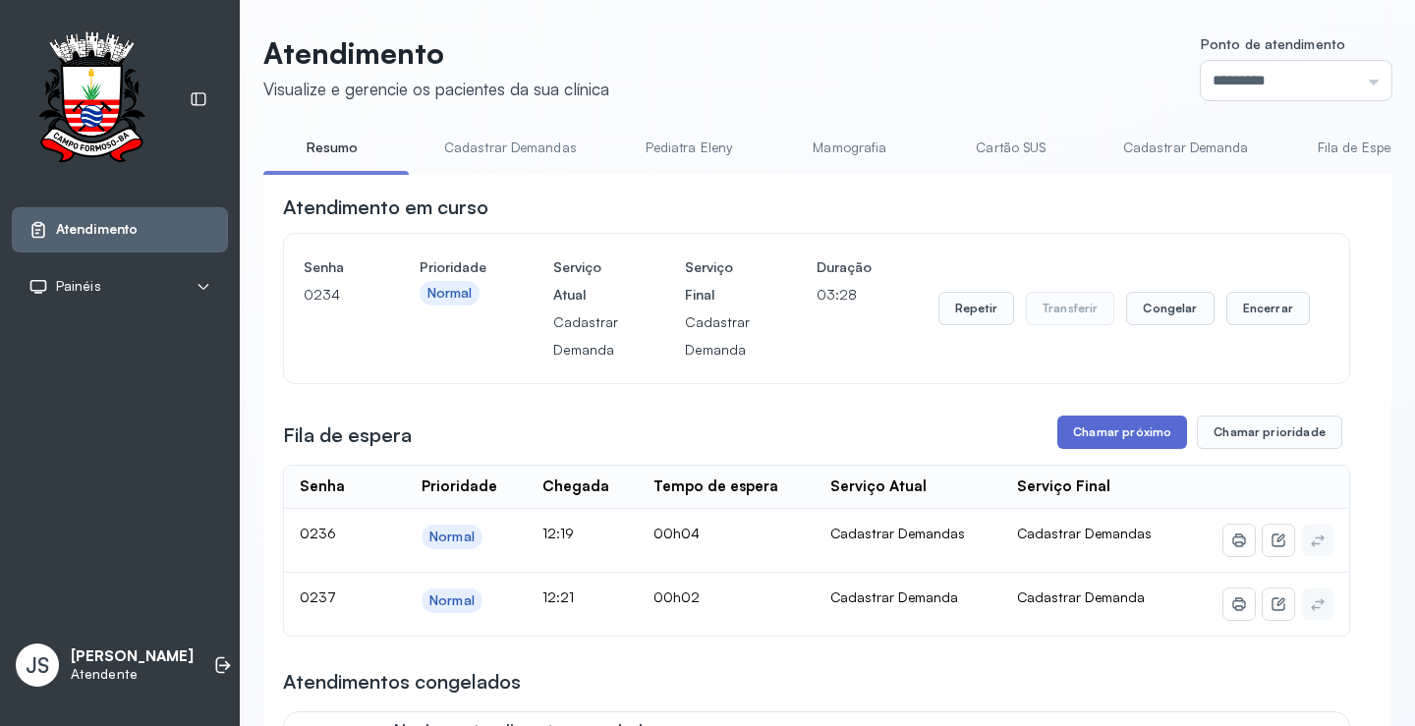
click at [1134, 442] on button "Chamar próximo" at bounding box center [1123, 432] width 130 height 33
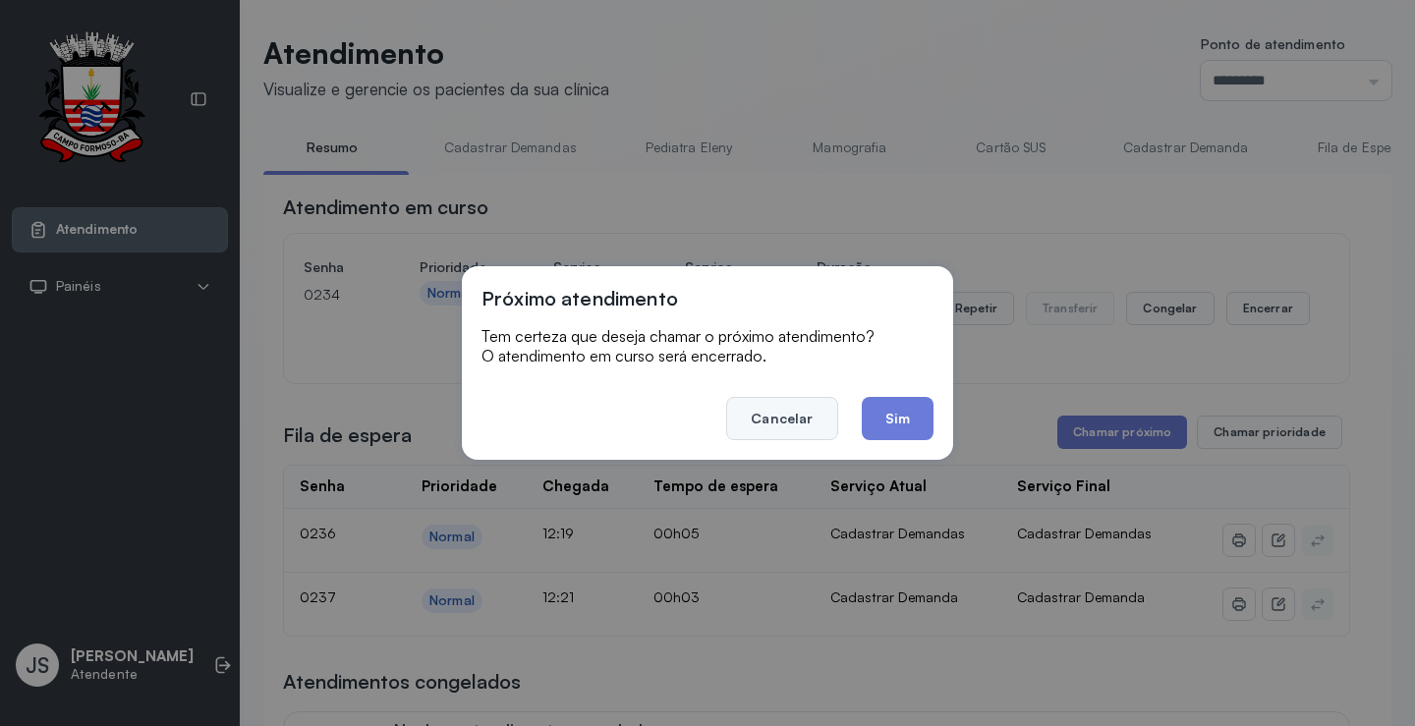
click at [778, 416] on button "Cancelar" at bounding box center [781, 418] width 111 height 43
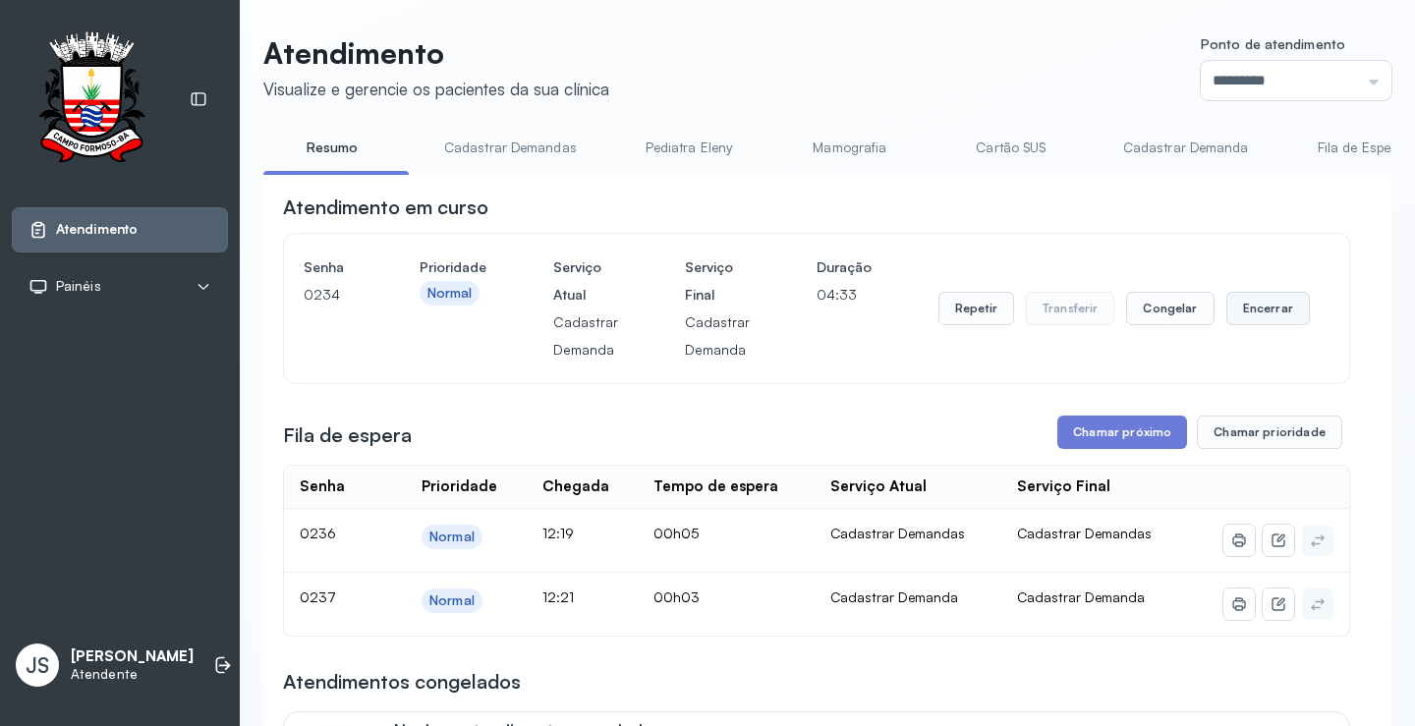
click at [1277, 317] on button "Encerrar" at bounding box center [1269, 308] width 84 height 33
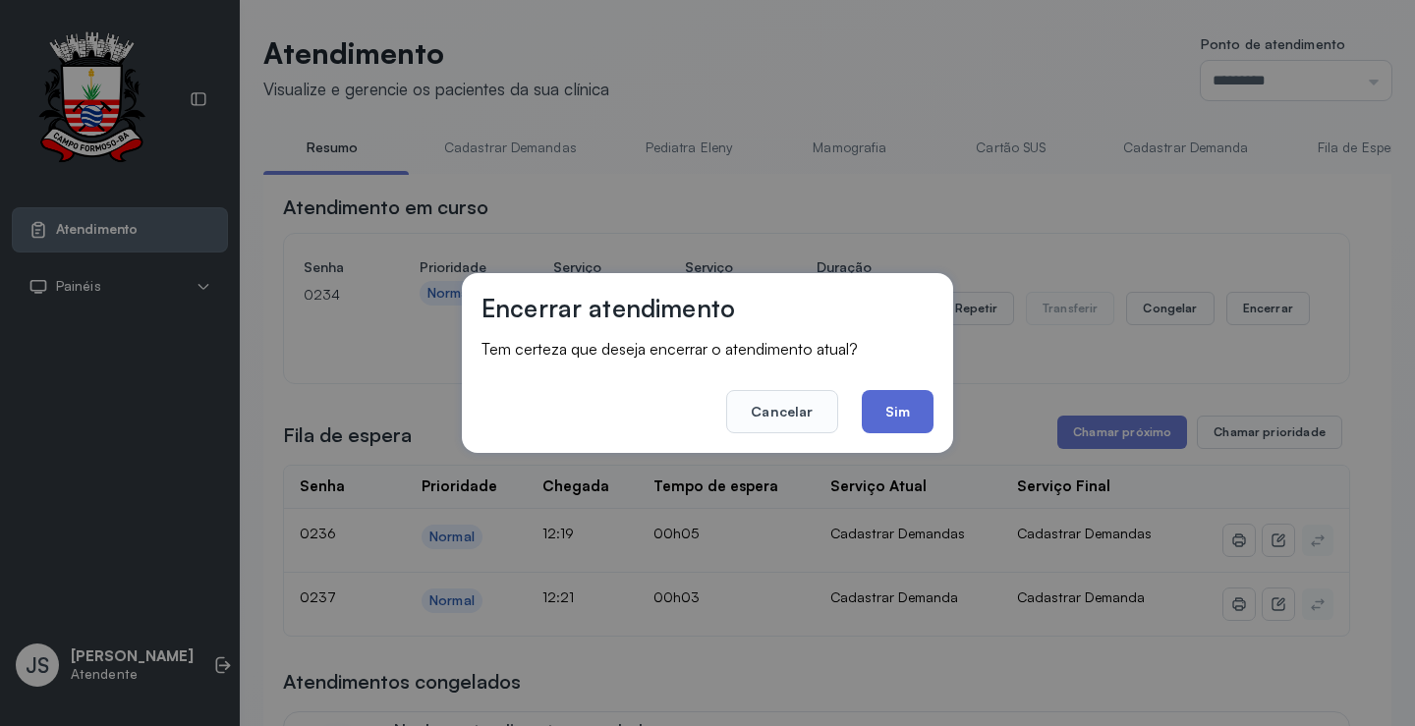
click at [900, 413] on button "Sim" at bounding box center [898, 411] width 72 height 43
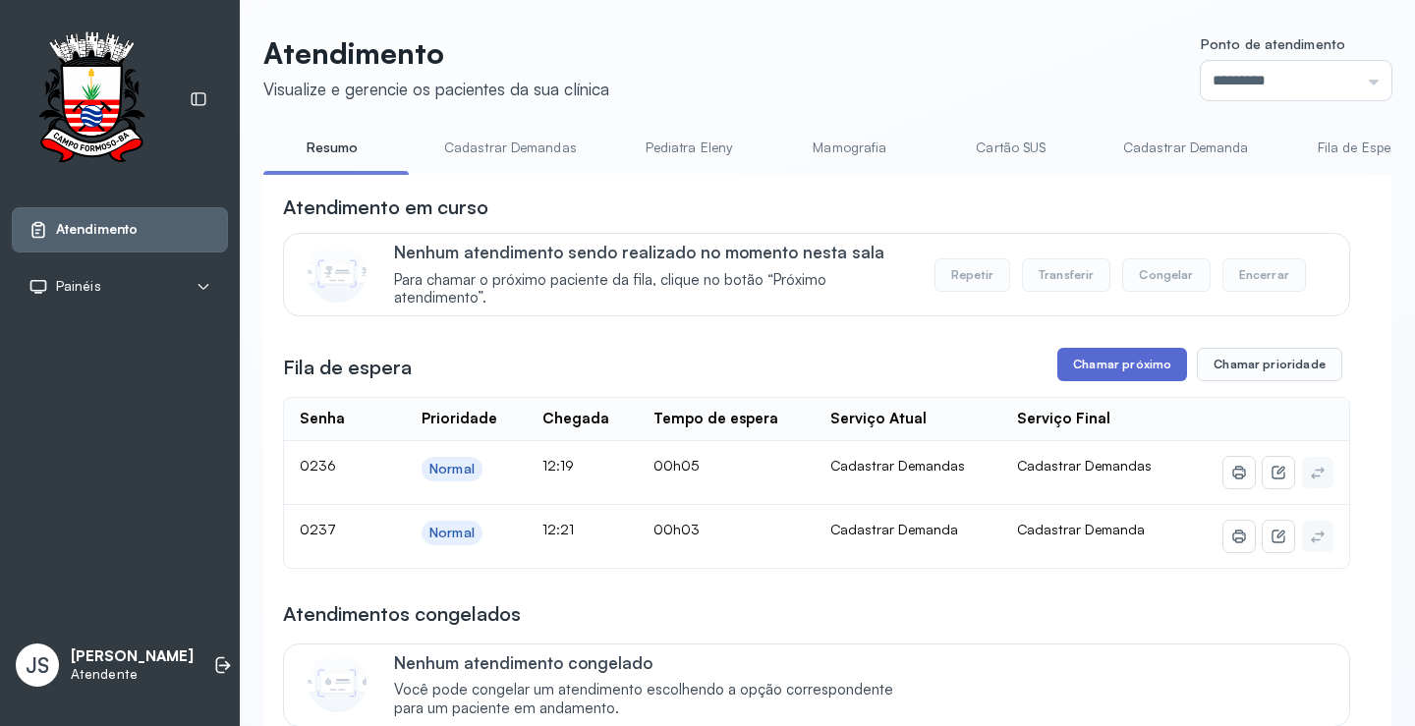
click at [1139, 369] on button "Chamar próximo" at bounding box center [1123, 364] width 130 height 33
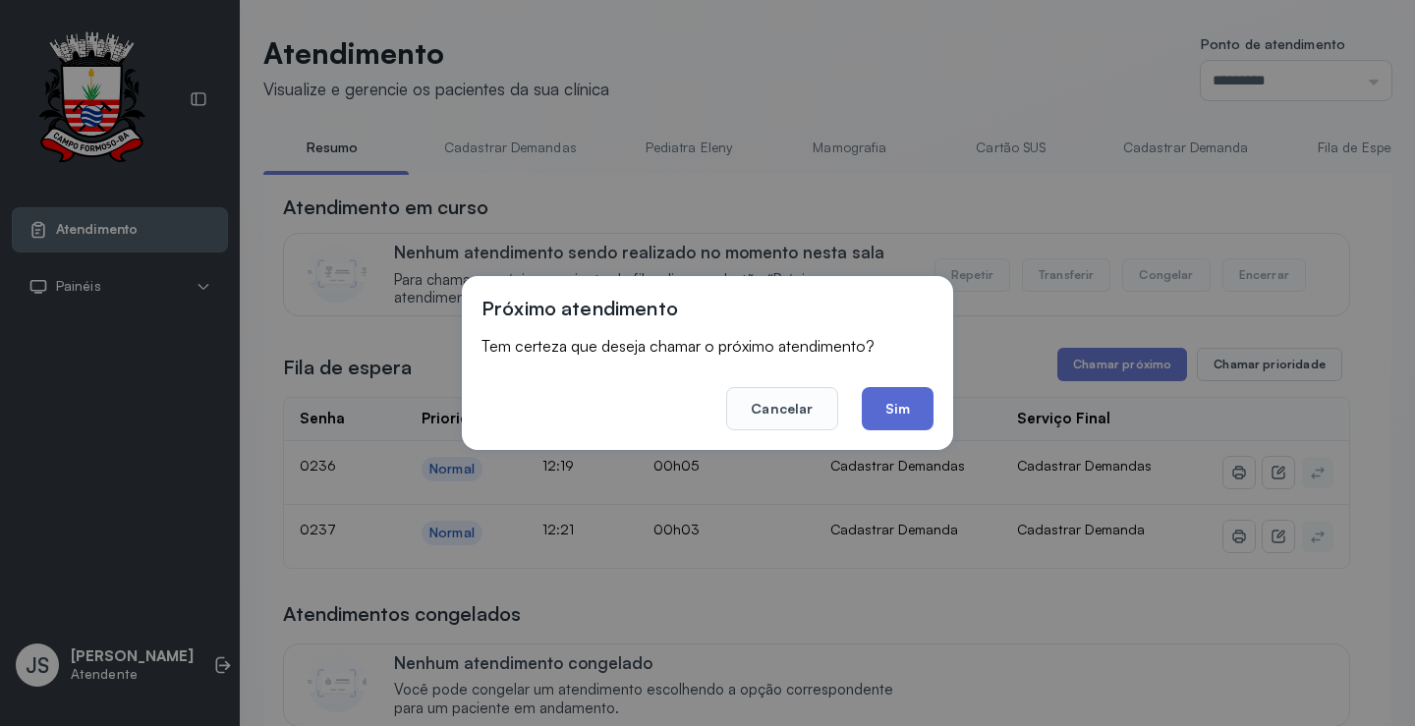
click at [915, 413] on button "Sim" at bounding box center [898, 408] width 72 height 43
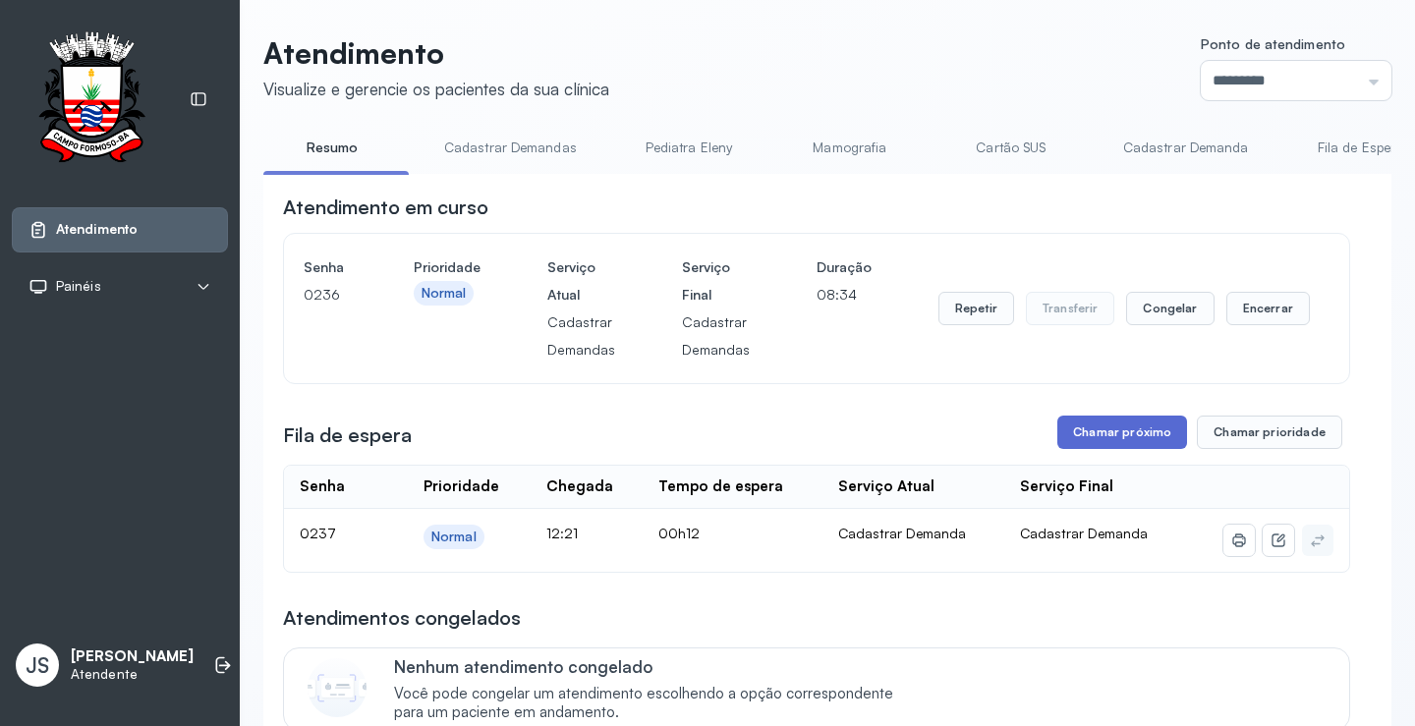
click at [1148, 444] on button "Chamar próximo" at bounding box center [1123, 432] width 130 height 33
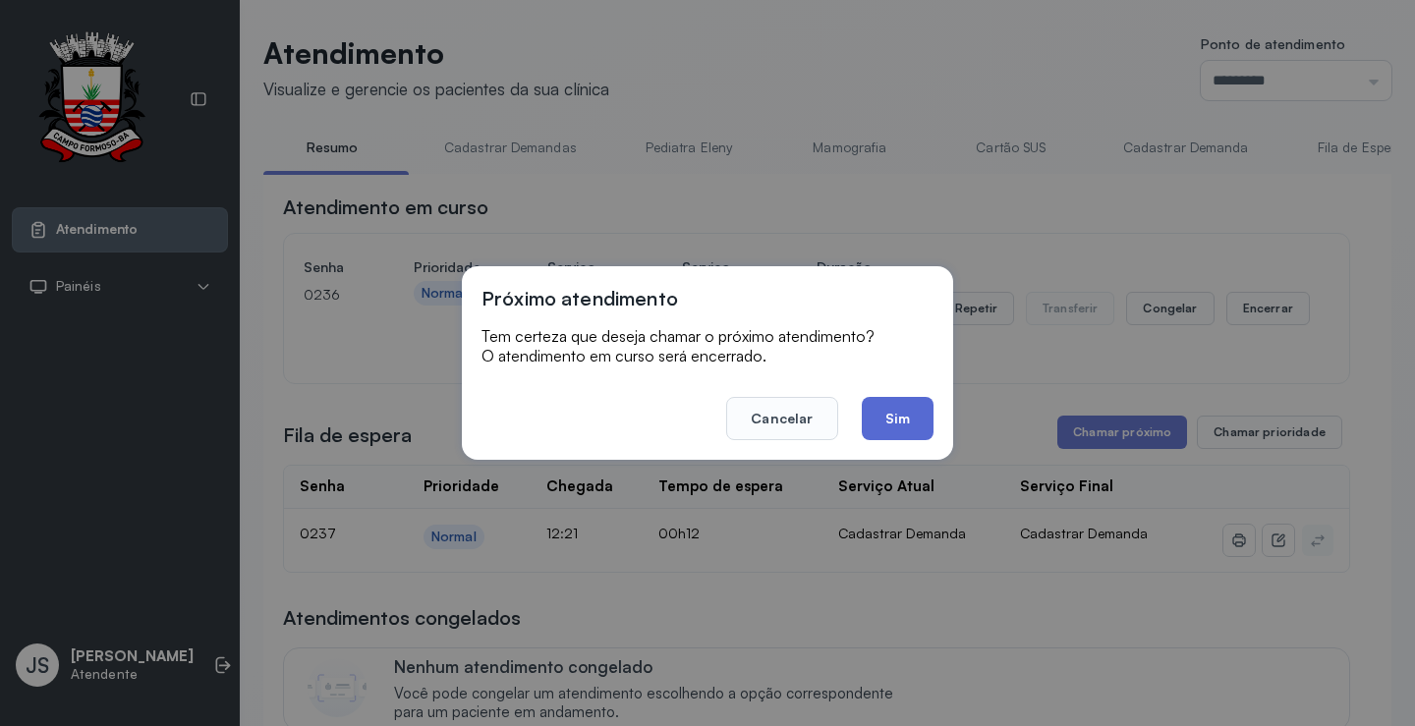
click at [898, 417] on button "Sim" at bounding box center [898, 418] width 72 height 43
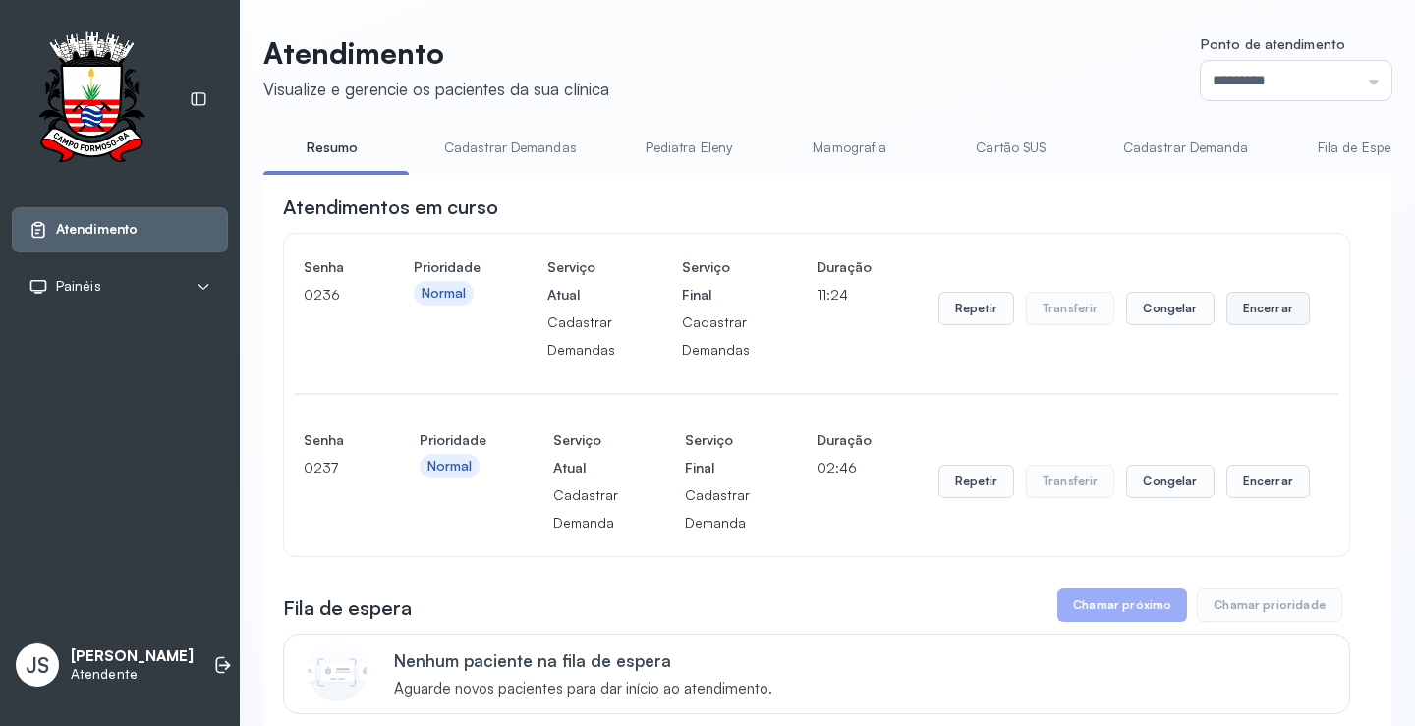
click at [1267, 318] on button "Encerrar" at bounding box center [1269, 308] width 84 height 33
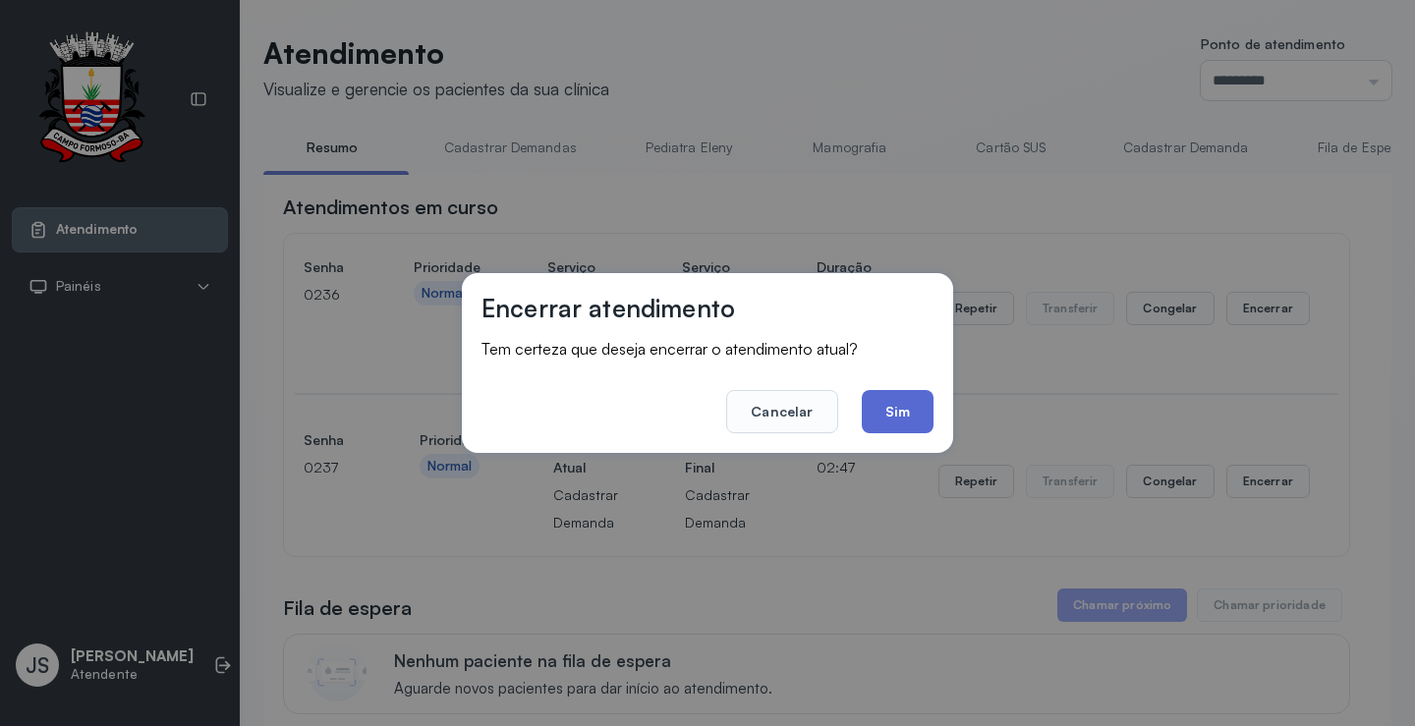
click at [914, 406] on button "Sim" at bounding box center [898, 411] width 72 height 43
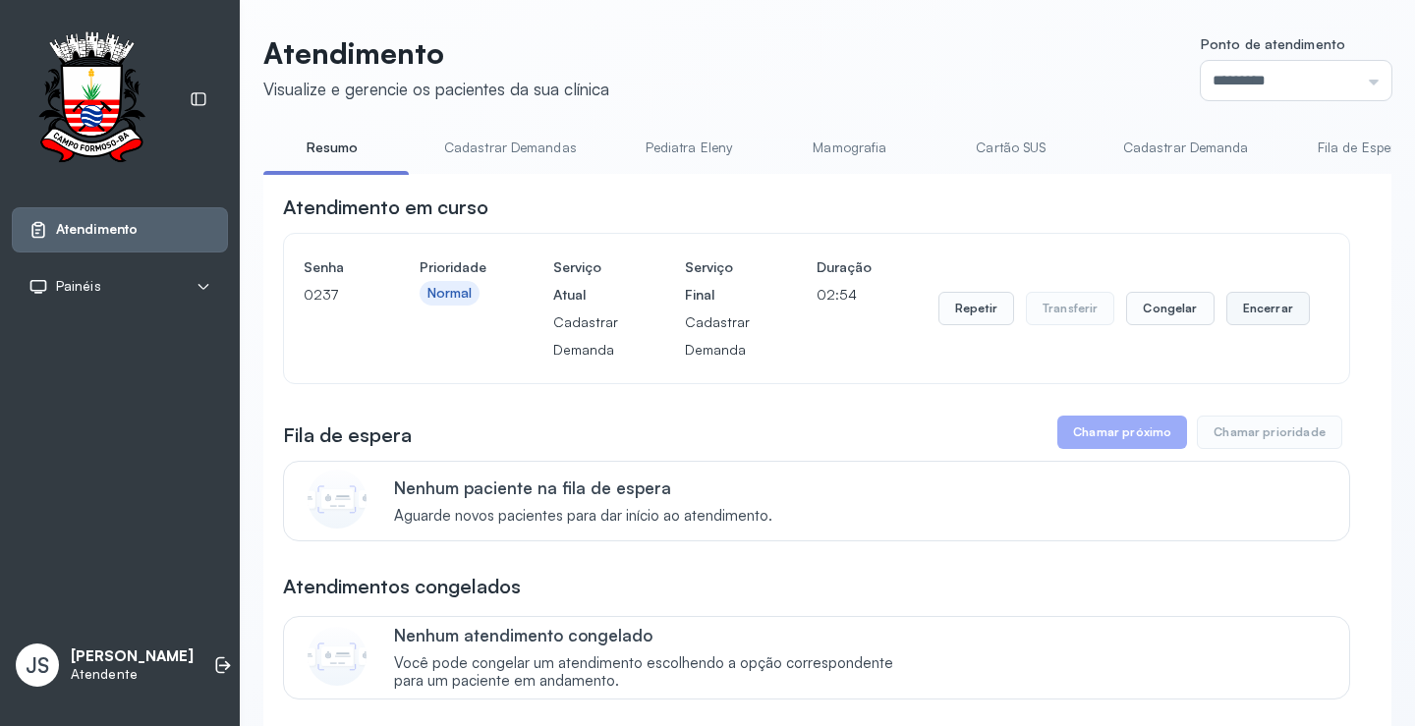
click at [1265, 314] on button "Encerrar" at bounding box center [1269, 308] width 84 height 33
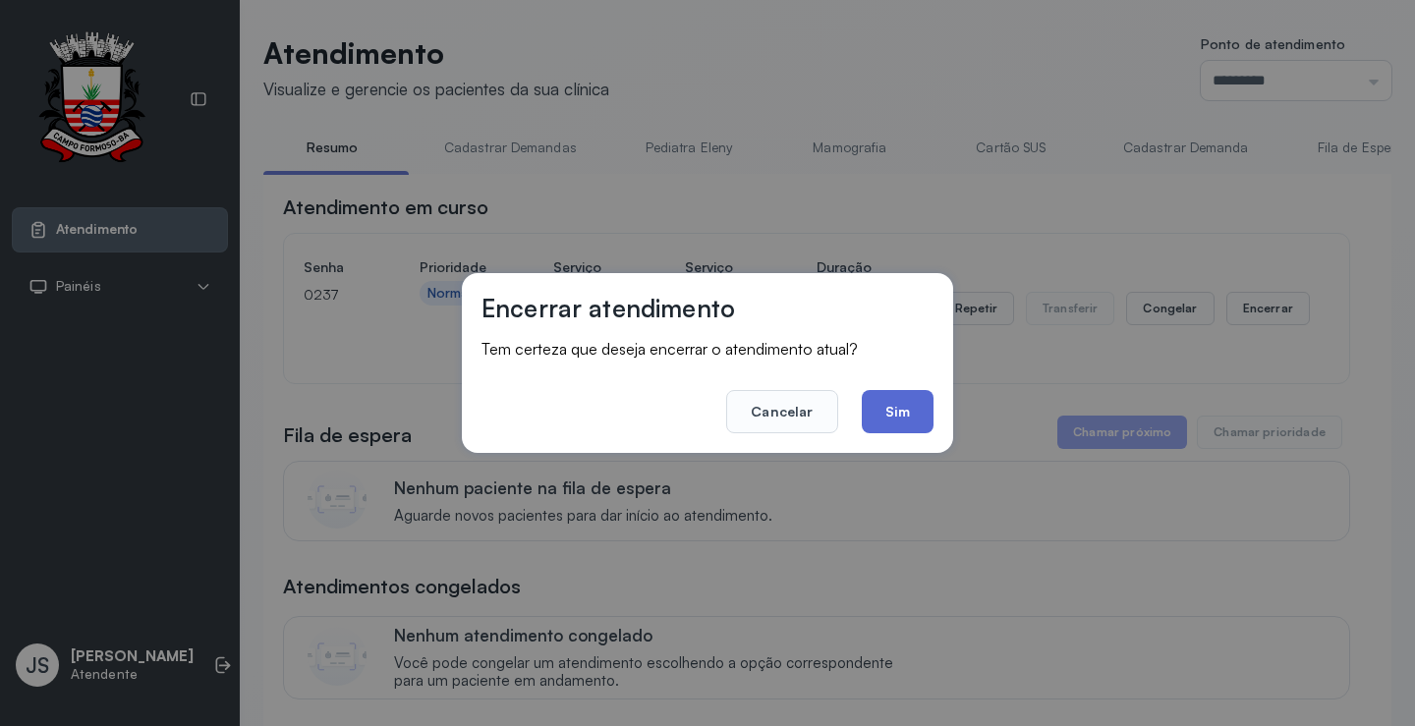
click at [914, 405] on button "Sim" at bounding box center [898, 411] width 72 height 43
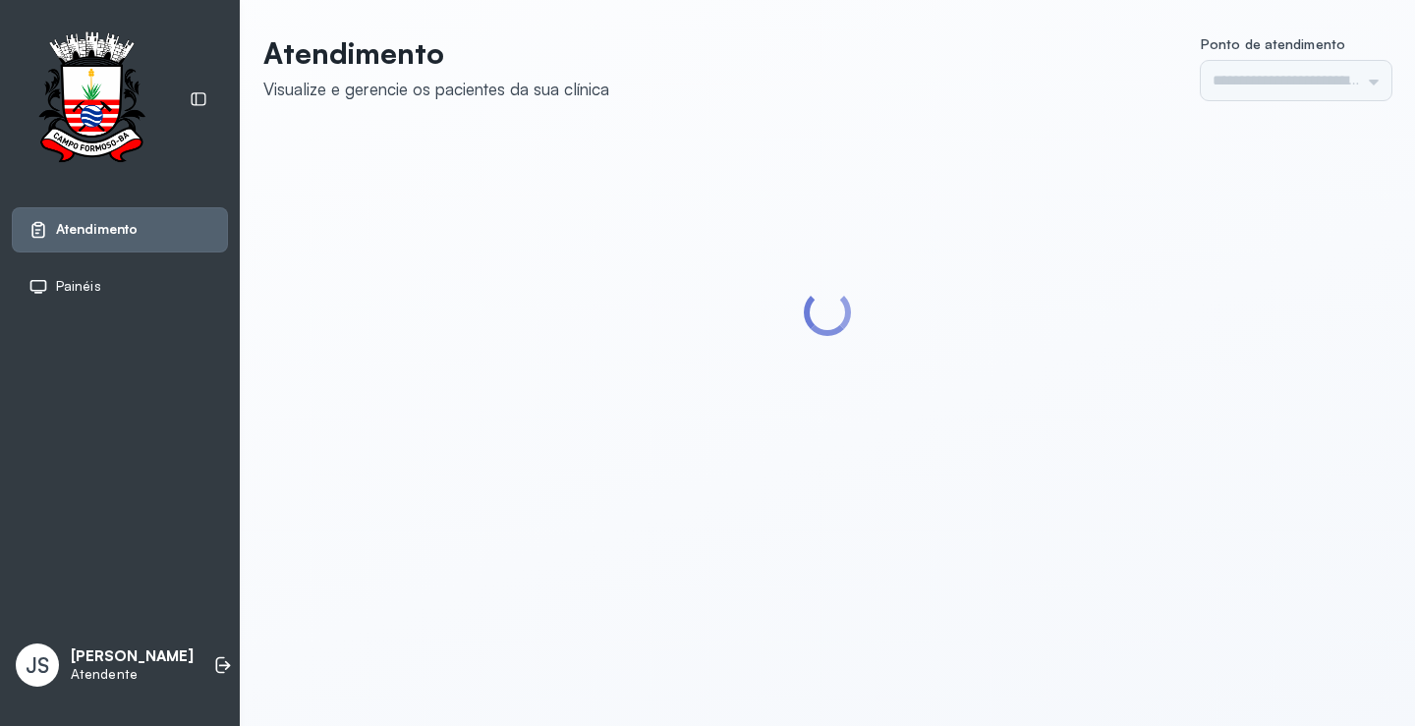
type input "*********"
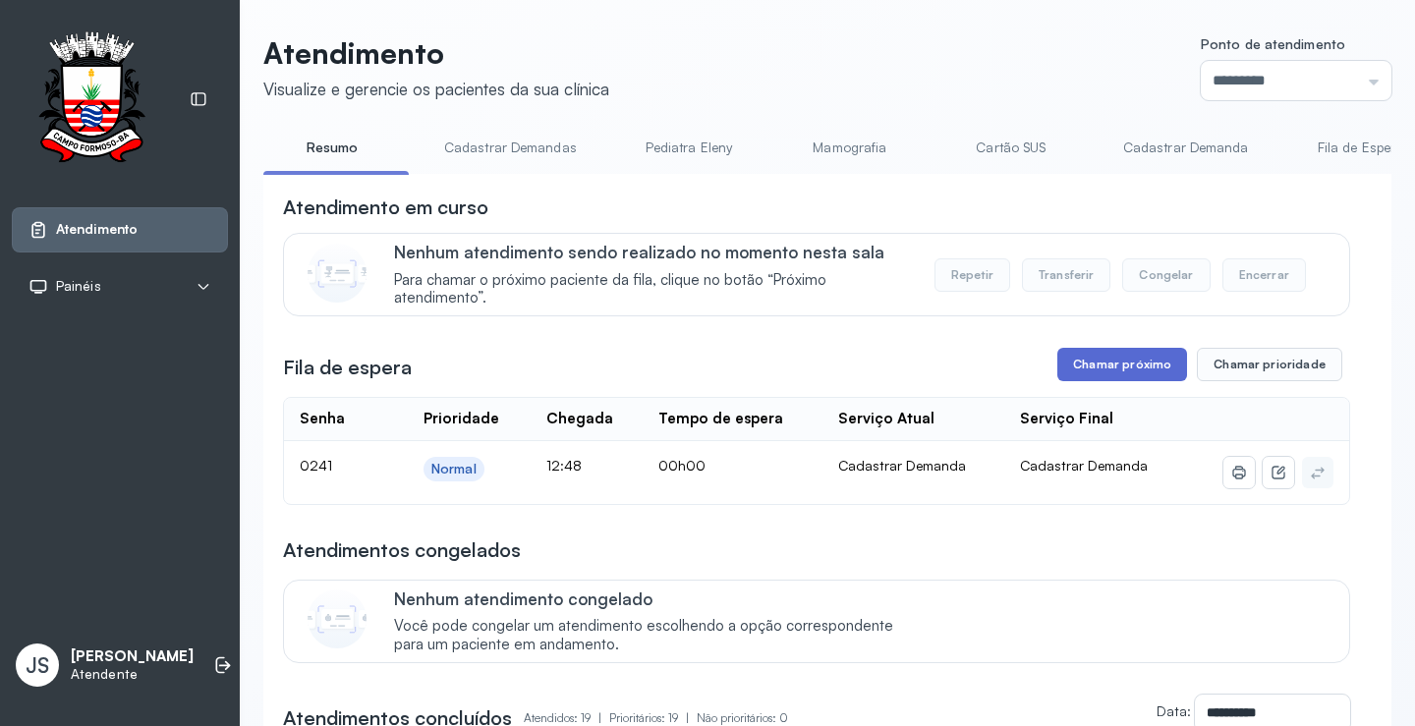
click at [1092, 376] on button "Chamar próximo" at bounding box center [1123, 364] width 130 height 33
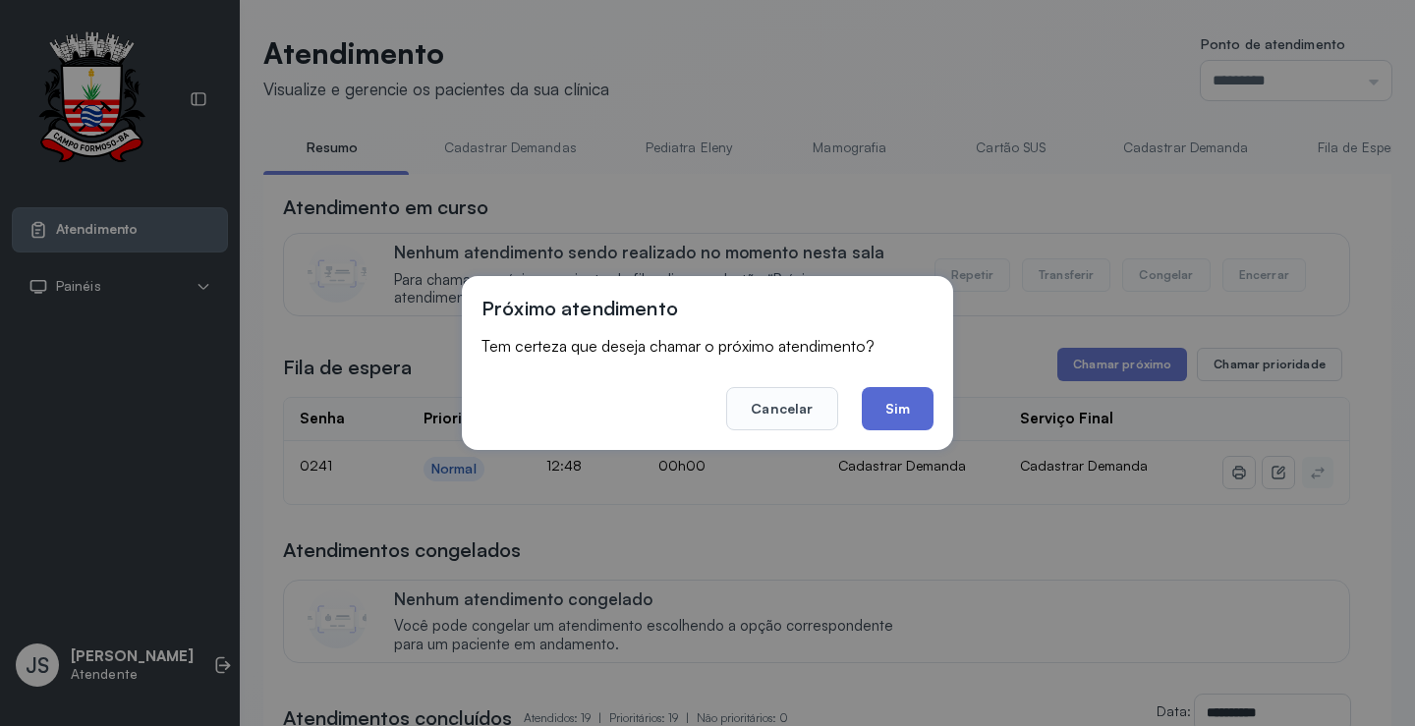
click at [900, 404] on button "Sim" at bounding box center [898, 408] width 72 height 43
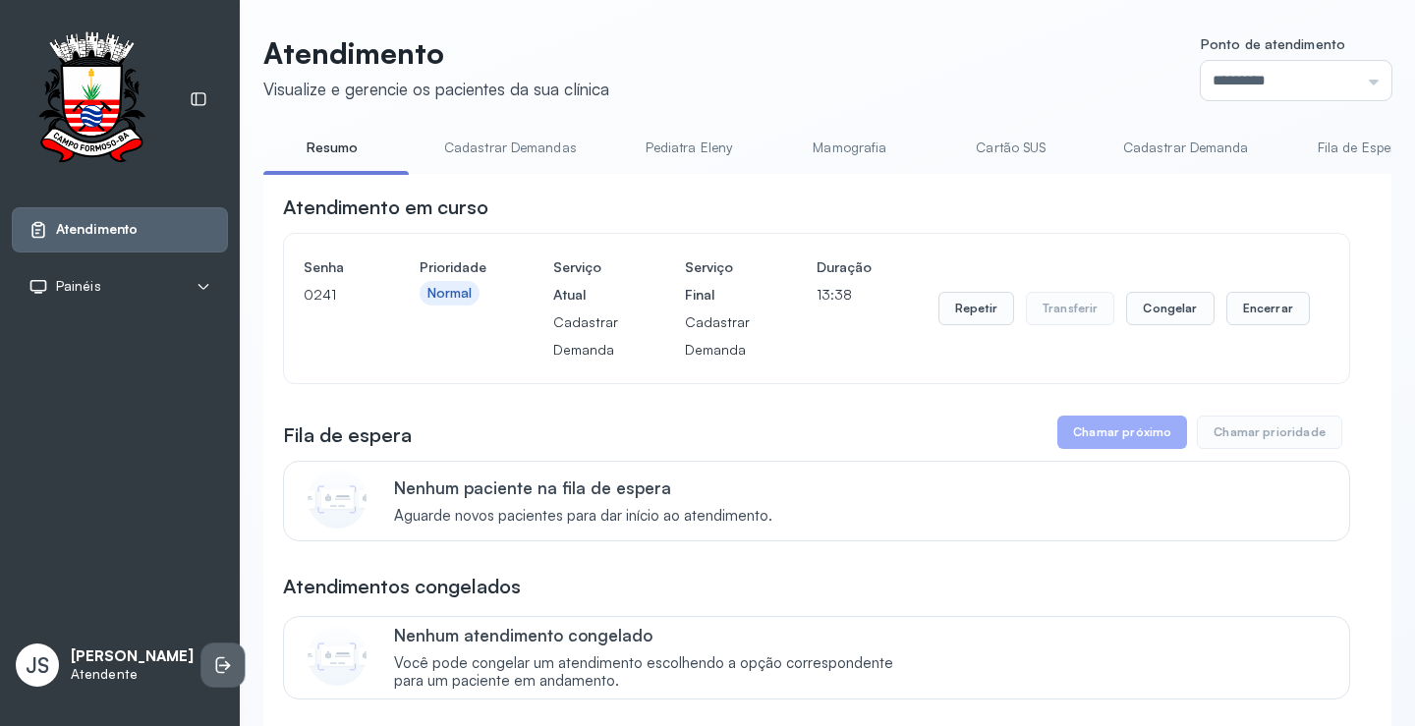
click at [216, 671] on icon at bounding box center [220, 666] width 9 height 17
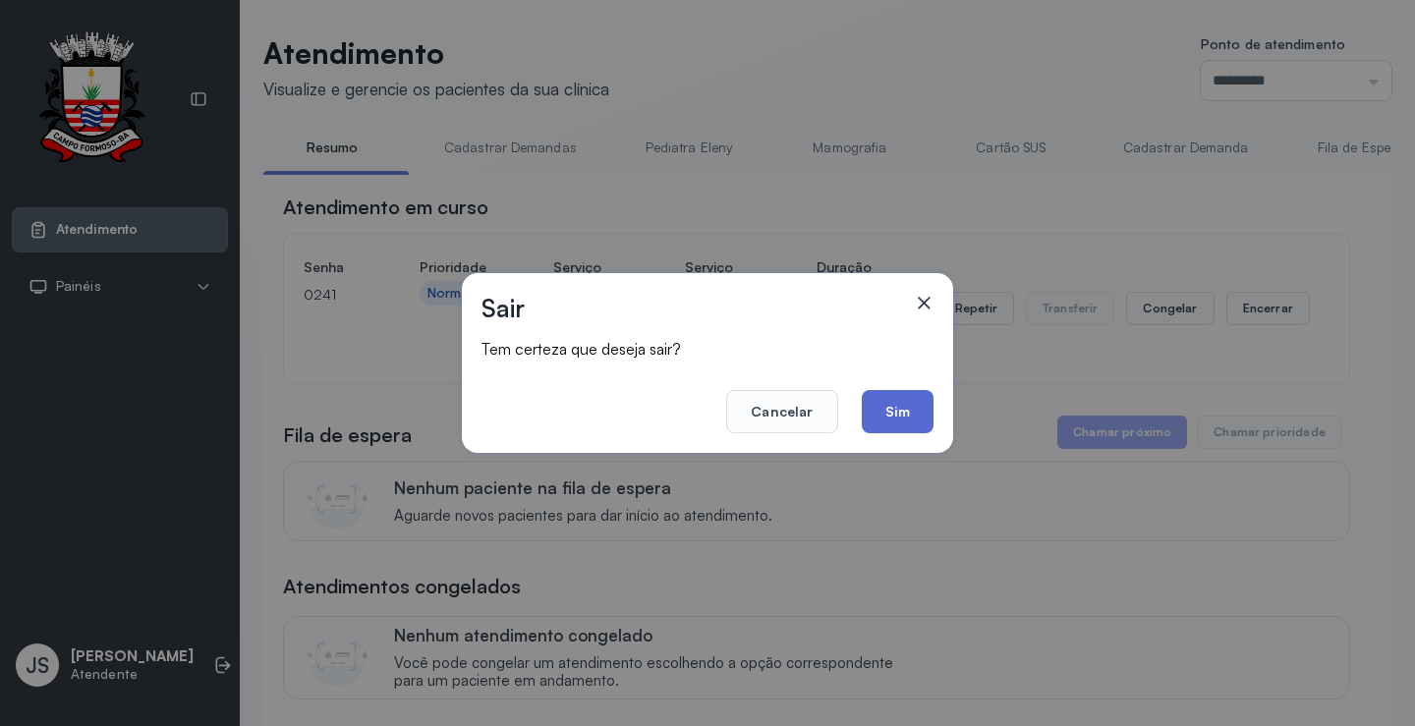
click at [886, 418] on button "Sim" at bounding box center [898, 411] width 72 height 43
